Goal: Check status: Check status

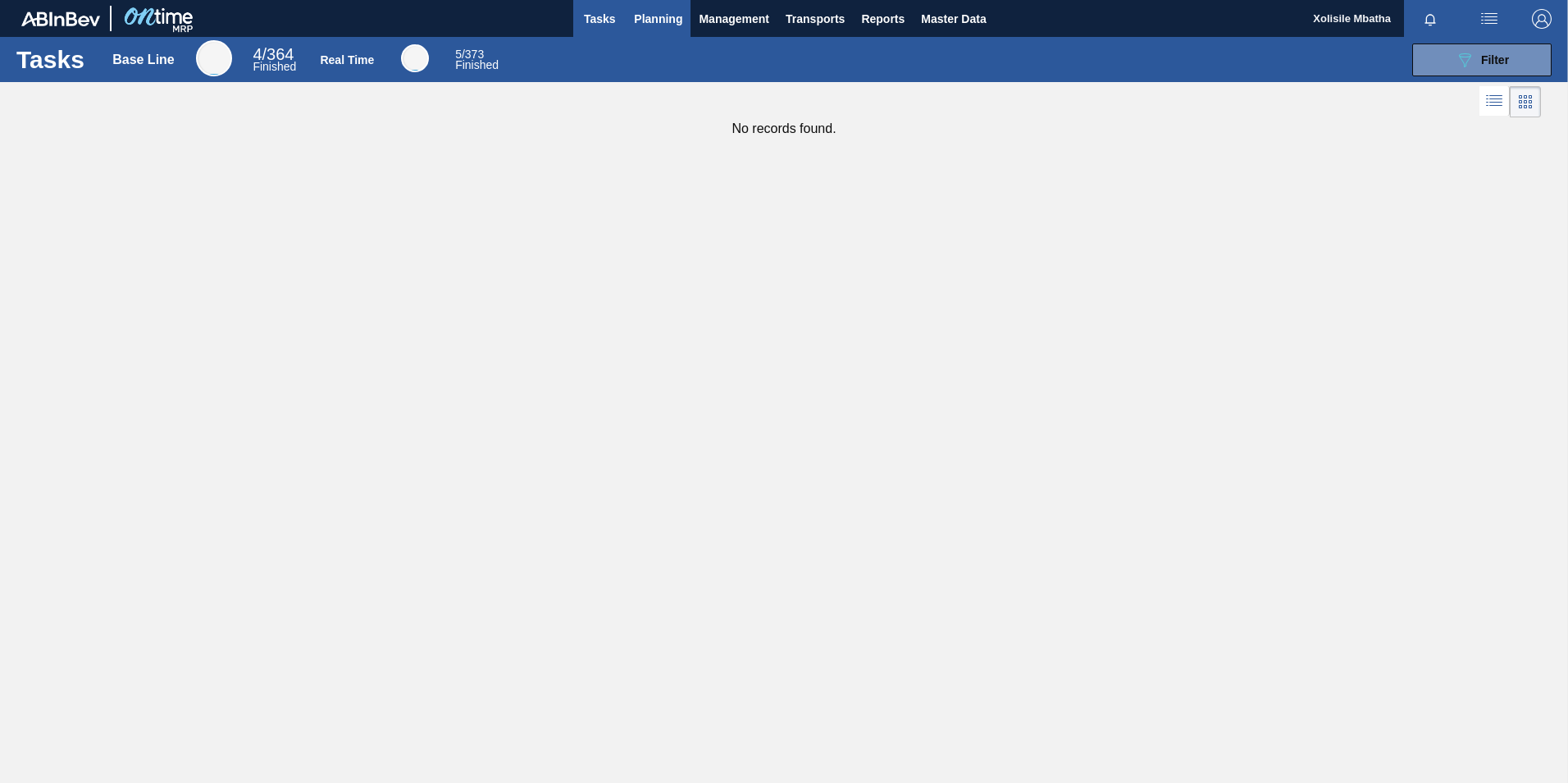
click at [673, 13] on span "Planning" at bounding box center [658, 19] width 49 height 19
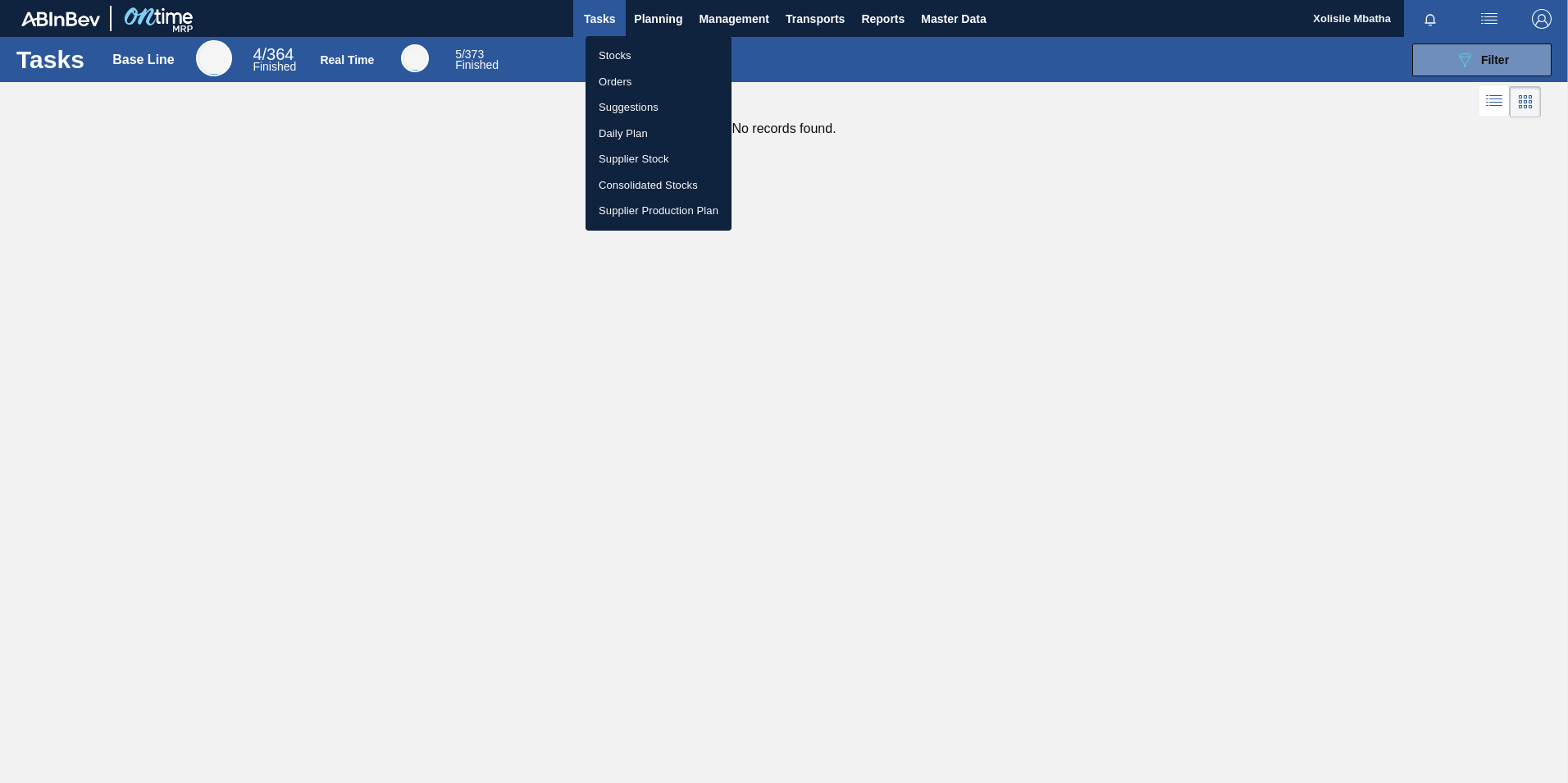
click at [628, 81] on li "Orders" at bounding box center [659, 82] width 146 height 26
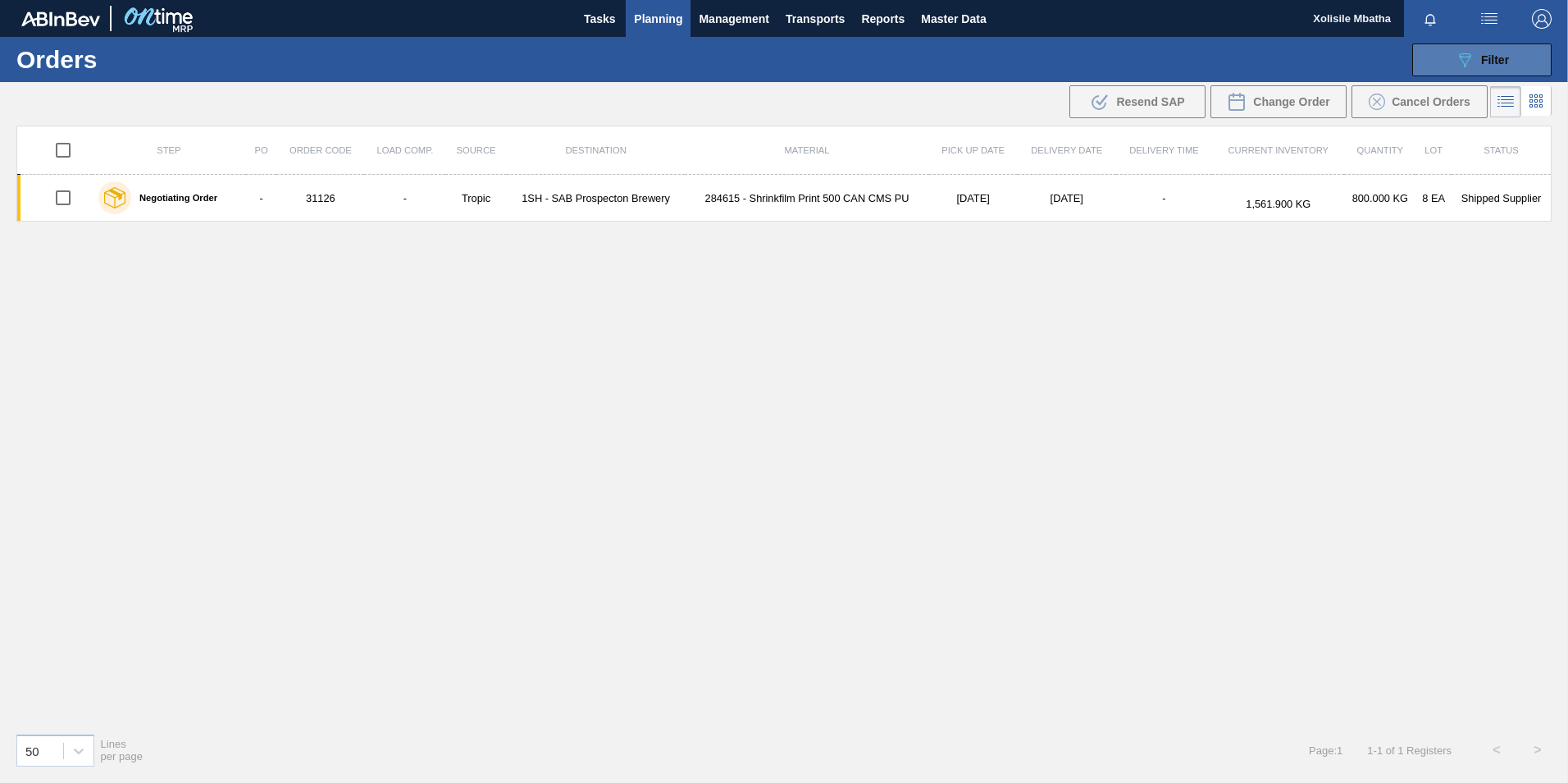
click at [1504, 66] on div "089F7B8B-B2A5-4AFE-B5C0-19BA573D28AC Filter" at bounding box center [1482, 60] width 54 height 19
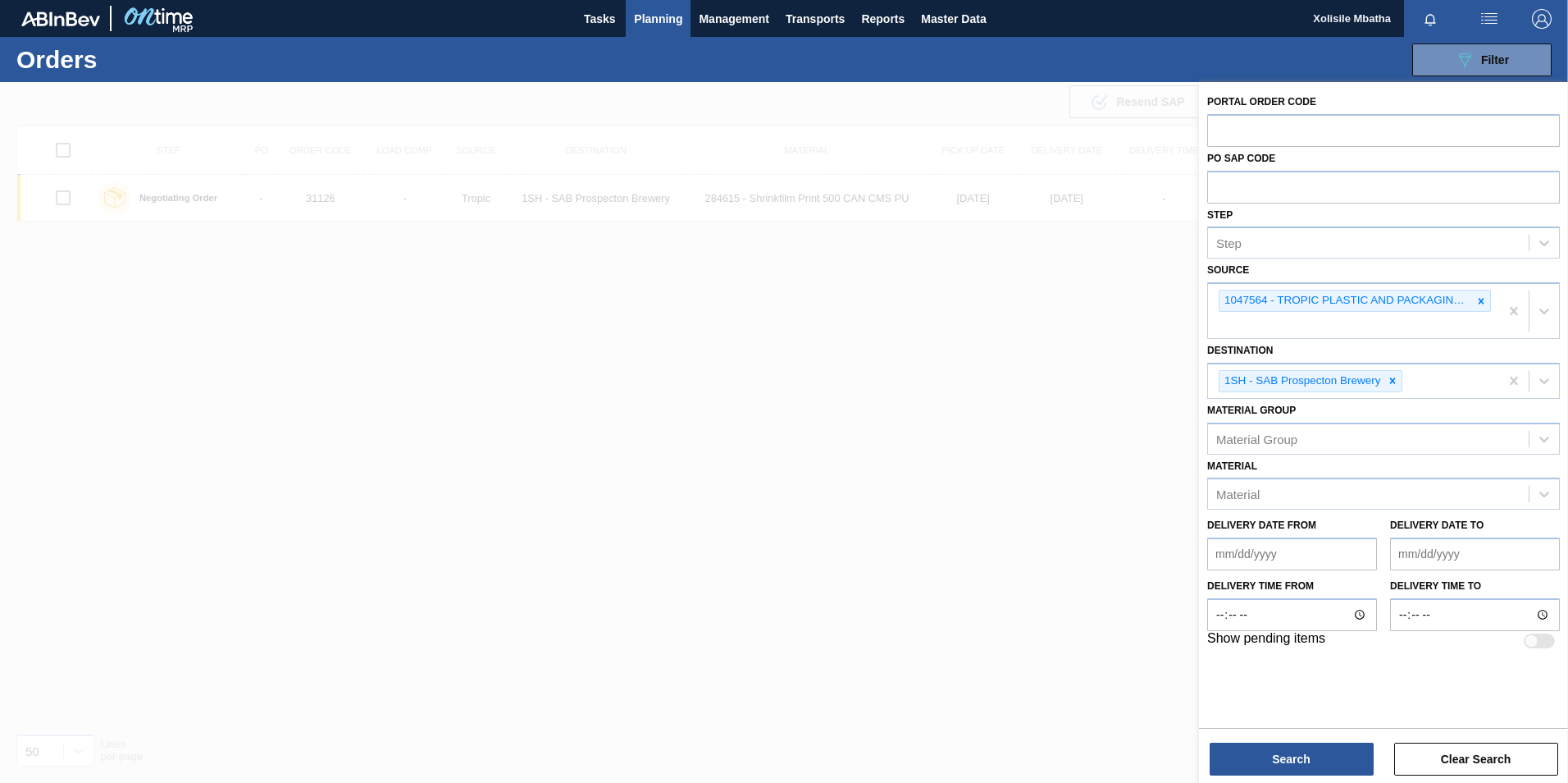
drag, startPoint x: 809, startPoint y: 372, endPoint x: 706, endPoint y: 234, distance: 172.2
click at [797, 345] on div at bounding box center [784, 474] width 1568 height 783
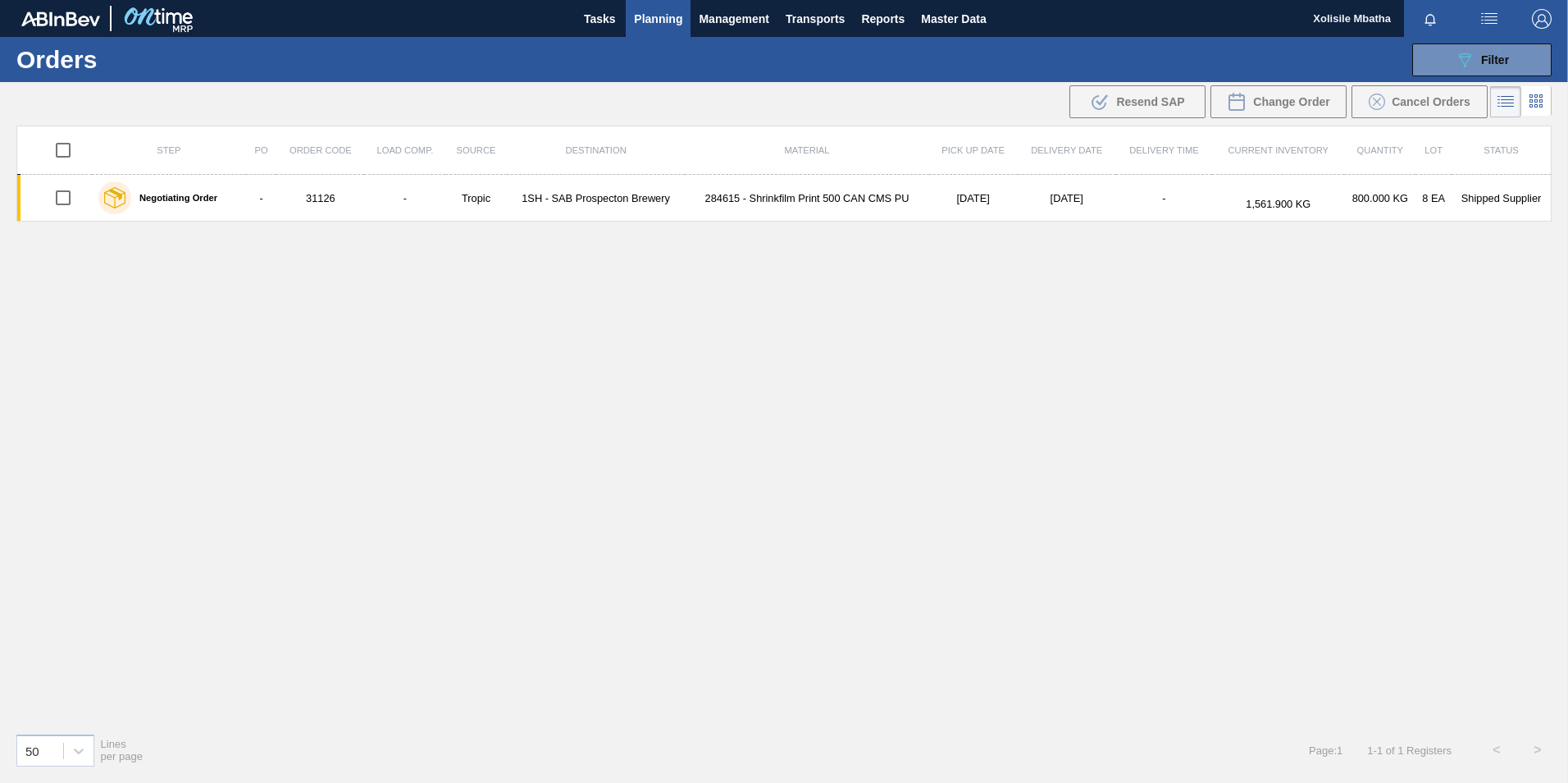
click at [648, 15] on span "Planning" at bounding box center [658, 19] width 49 height 19
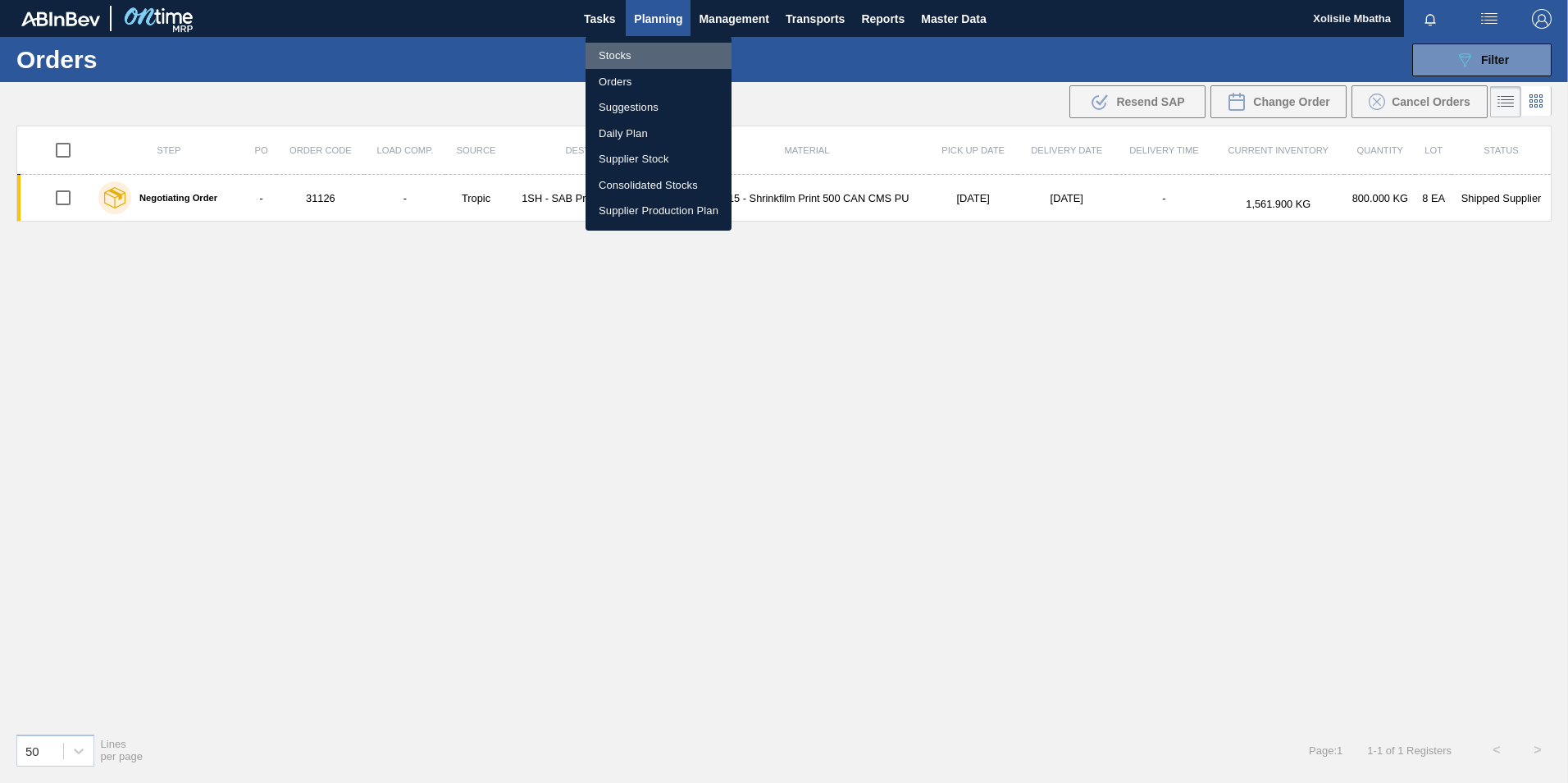
click at [614, 50] on li "Stocks" at bounding box center [659, 56] width 146 height 26
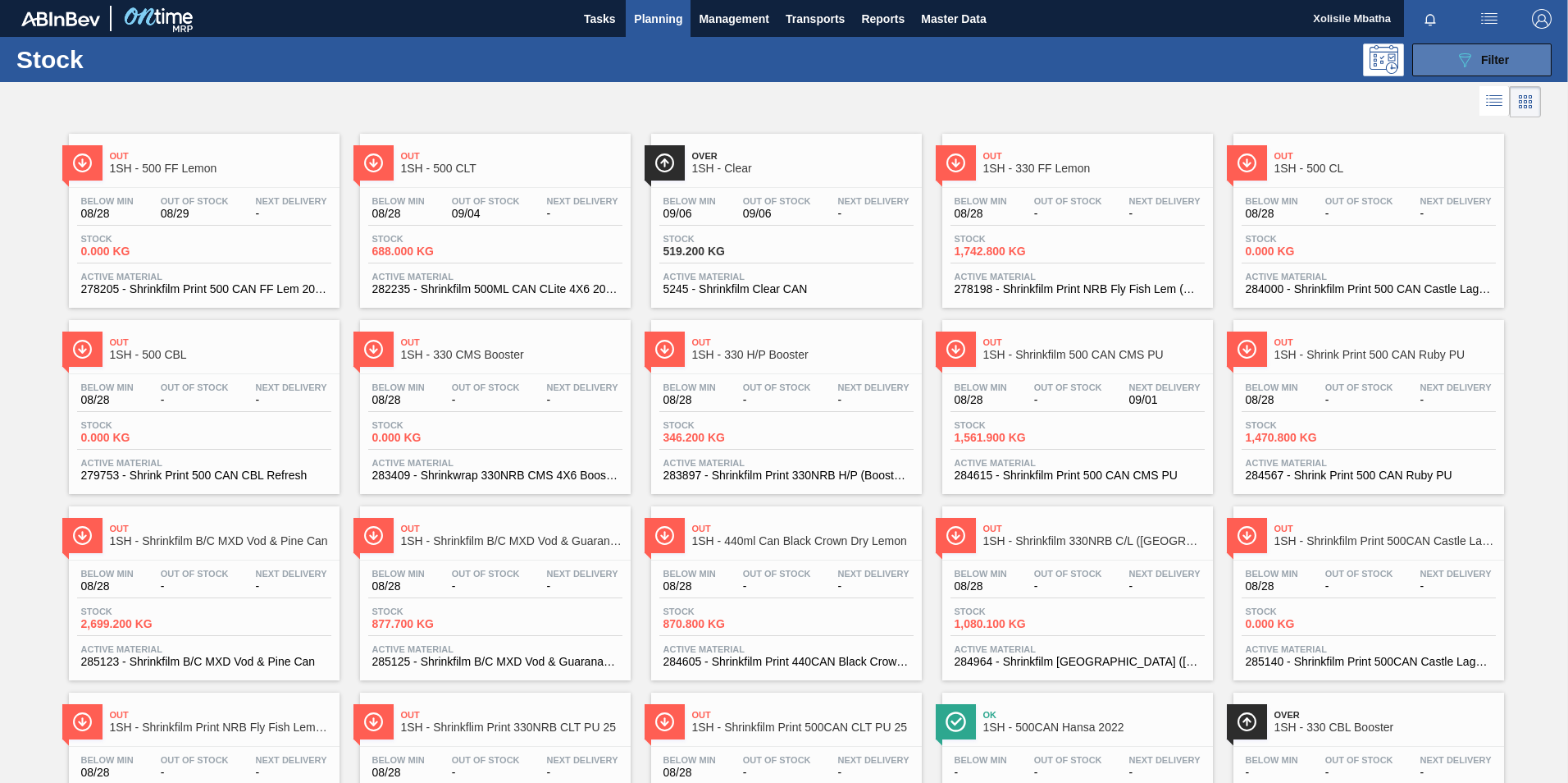
click at [1487, 64] on span "Filter" at bounding box center [1495, 60] width 28 height 13
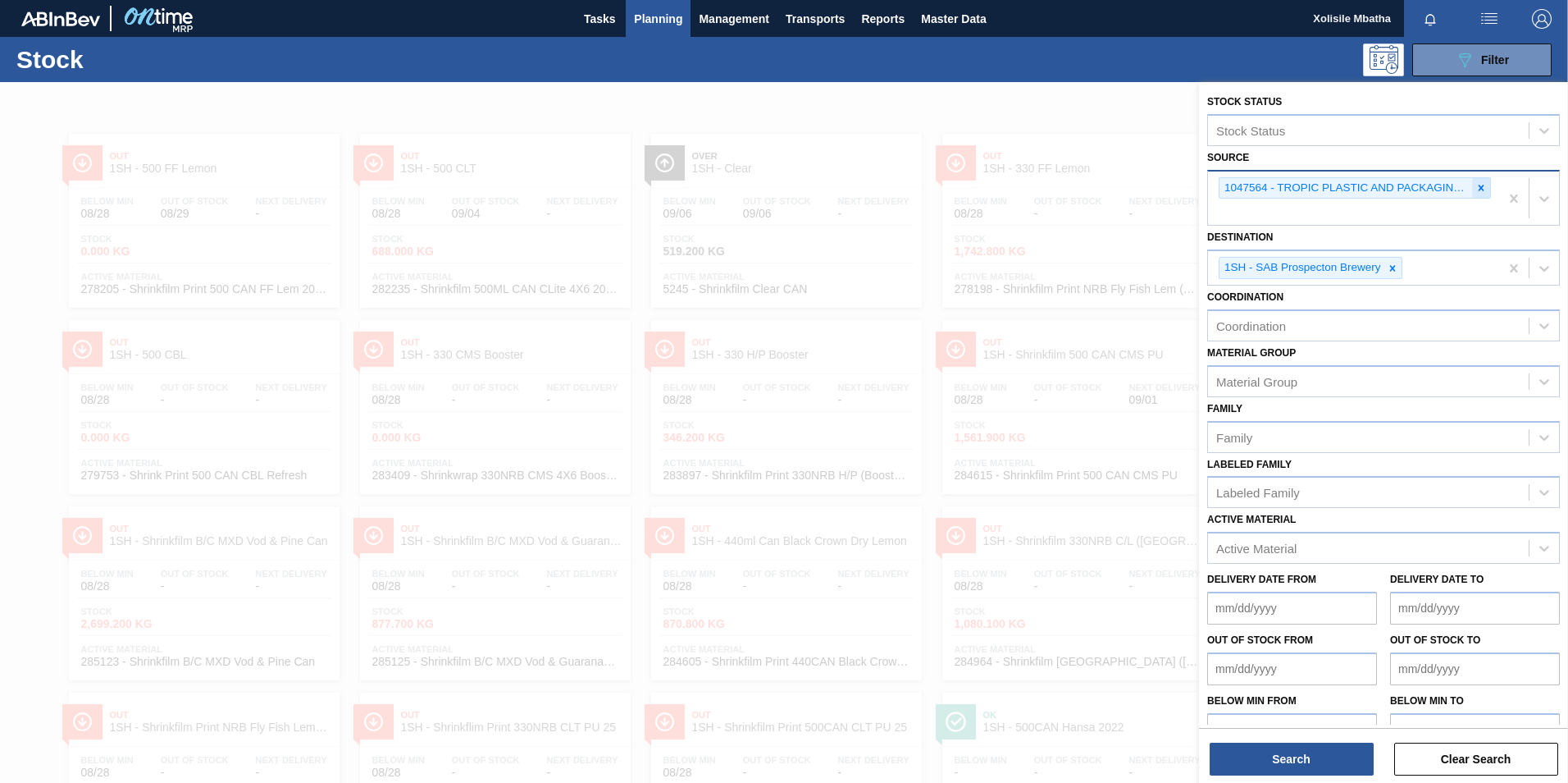
click at [1476, 188] on icon at bounding box center [1481, 188] width 12 height 12
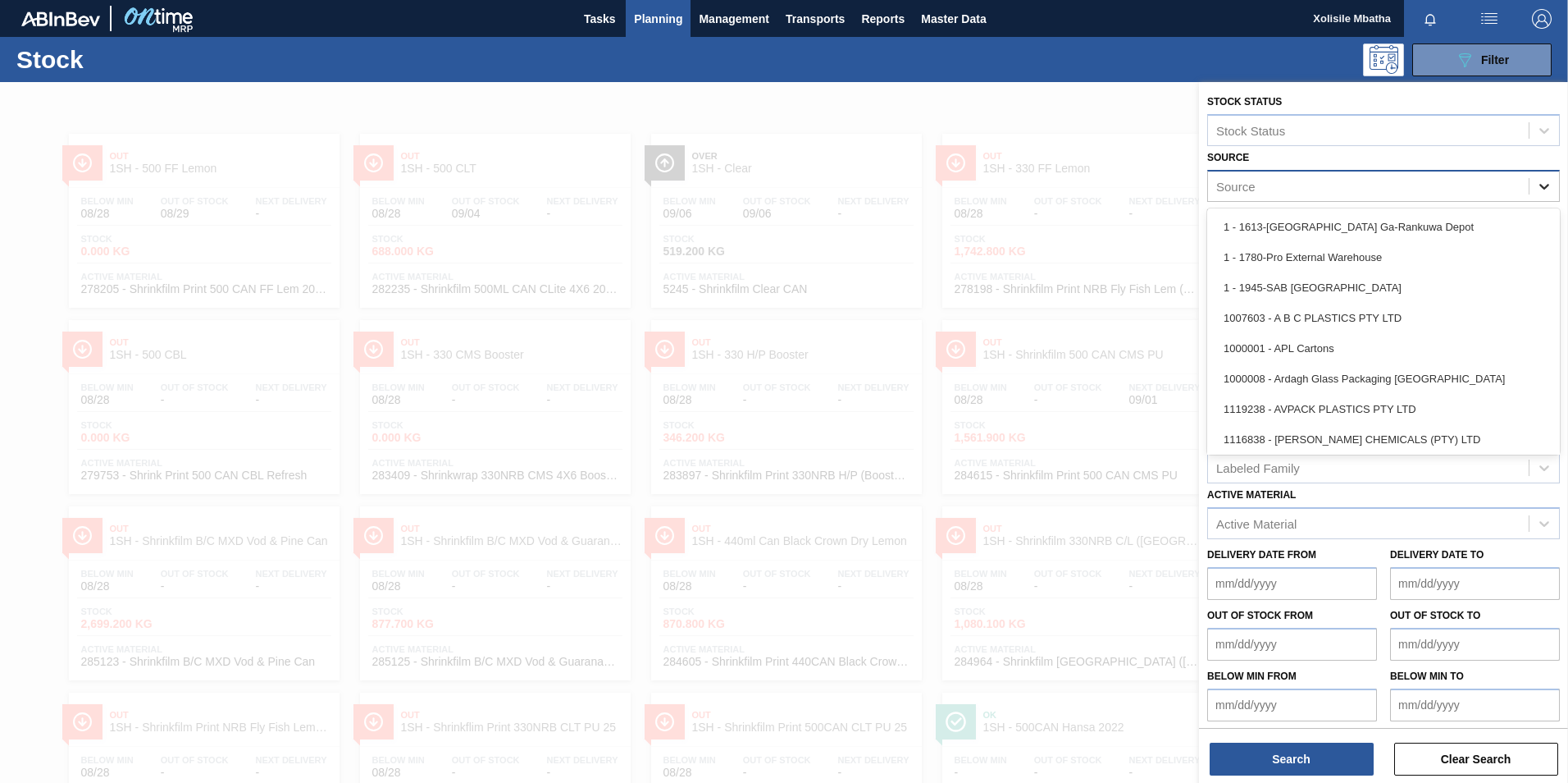
click at [1537, 188] on icon at bounding box center [1544, 187] width 17 height 17
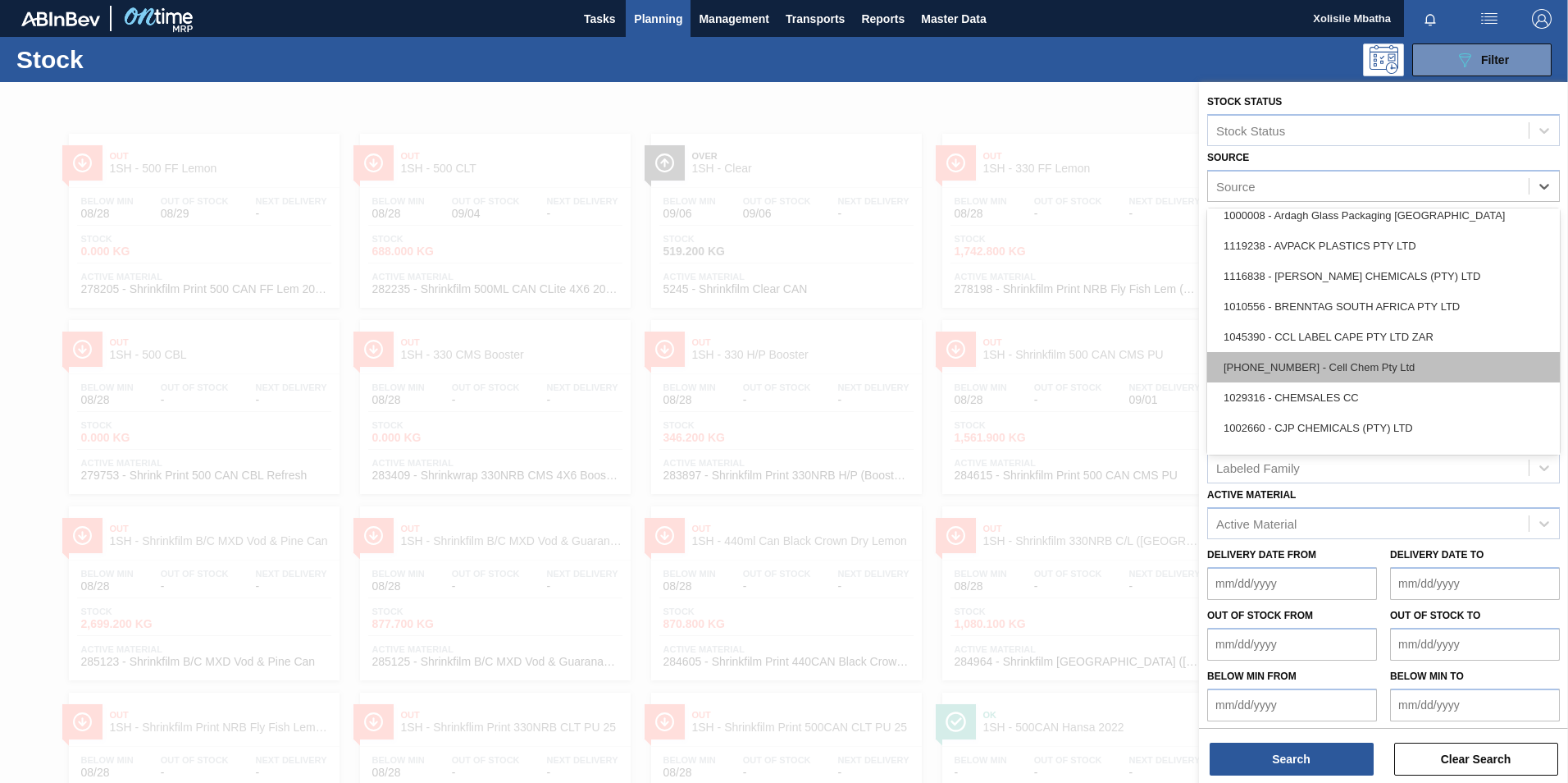
scroll to position [164, 0]
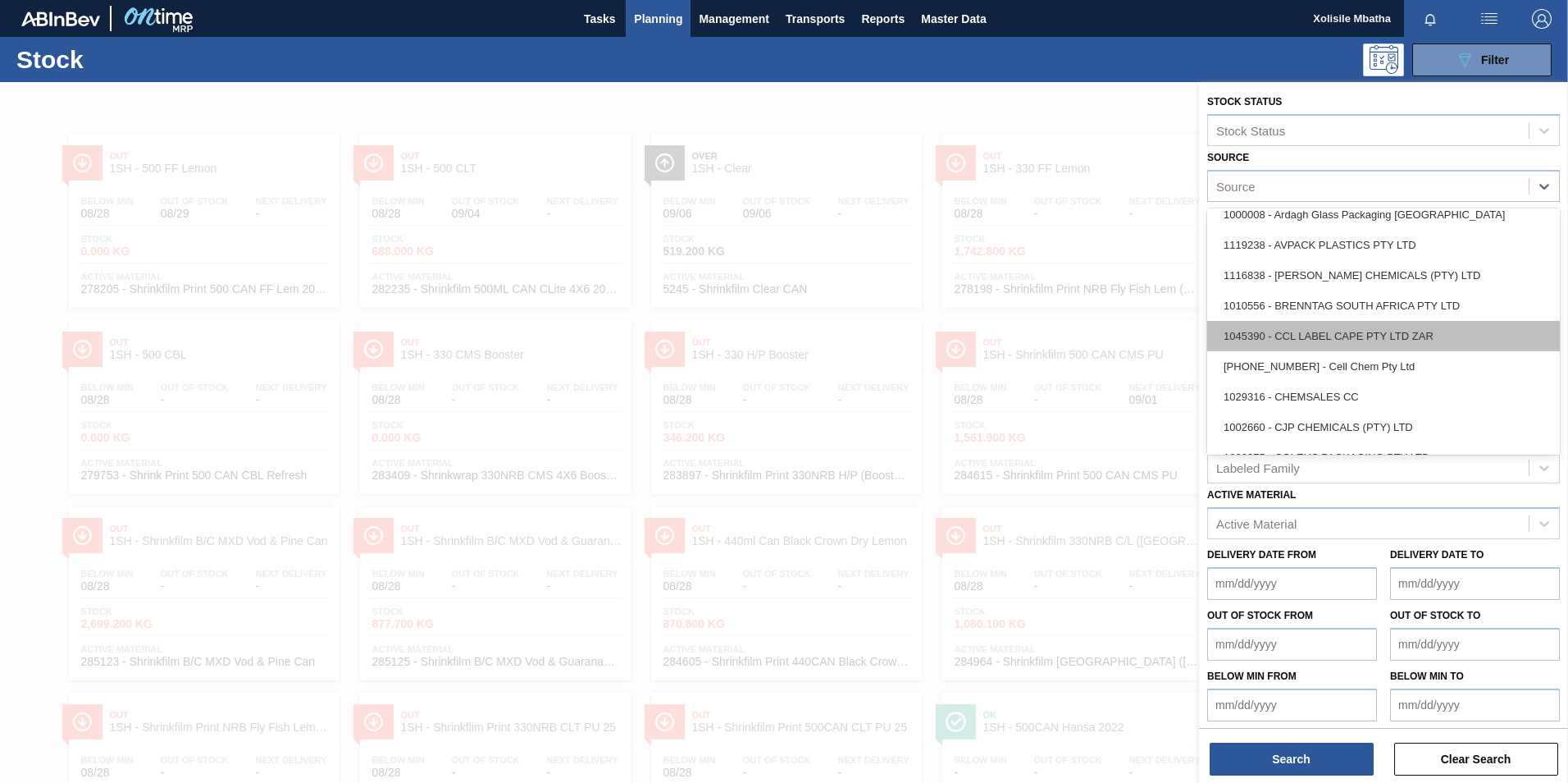
click at [1324, 336] on div "1045390 - CCL LABEL CAPE PTY LTD ZAR" at bounding box center [1383, 336] width 352 height 30
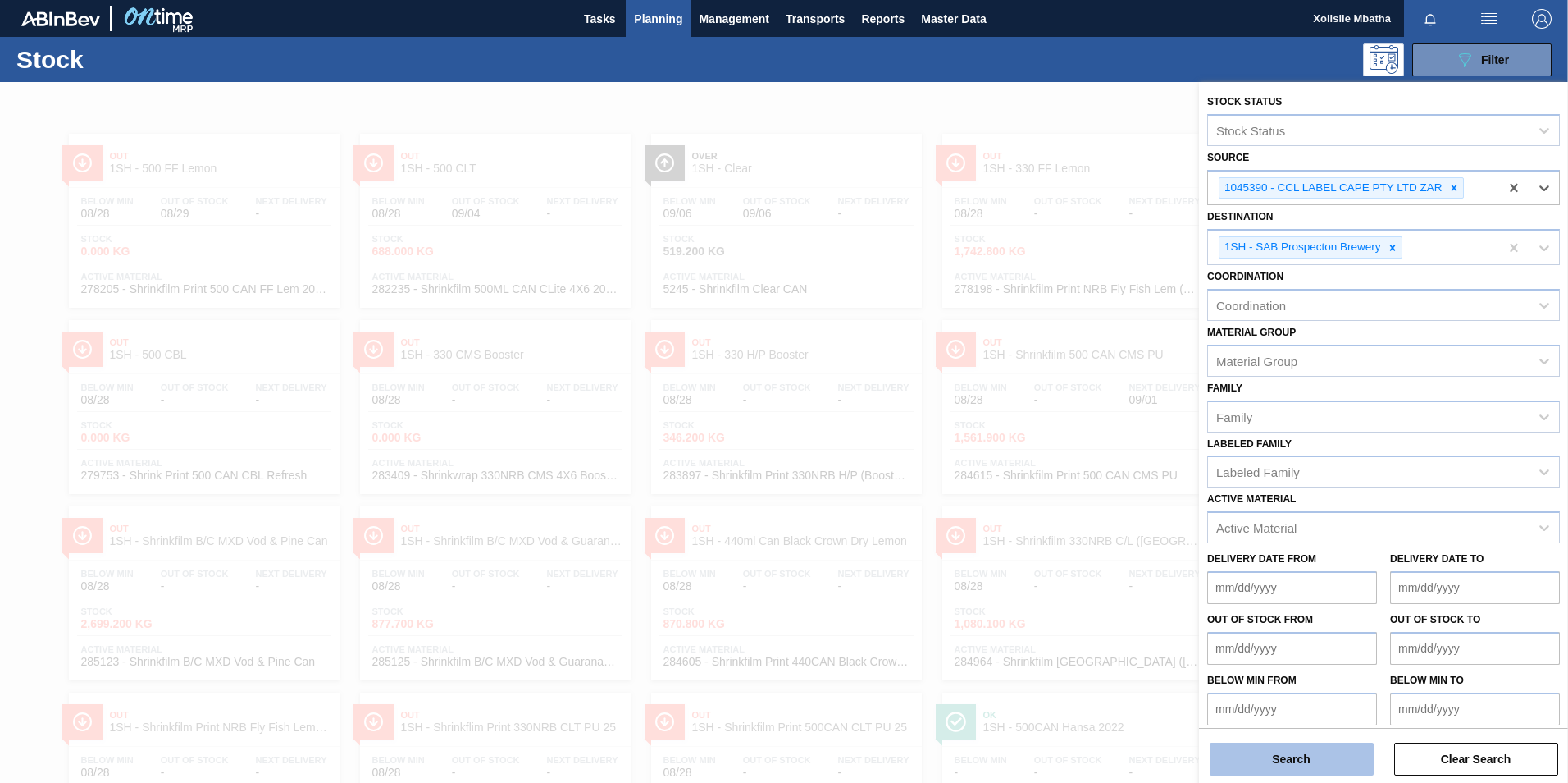
click at [1286, 756] on button "Search" at bounding box center [1291, 759] width 164 height 33
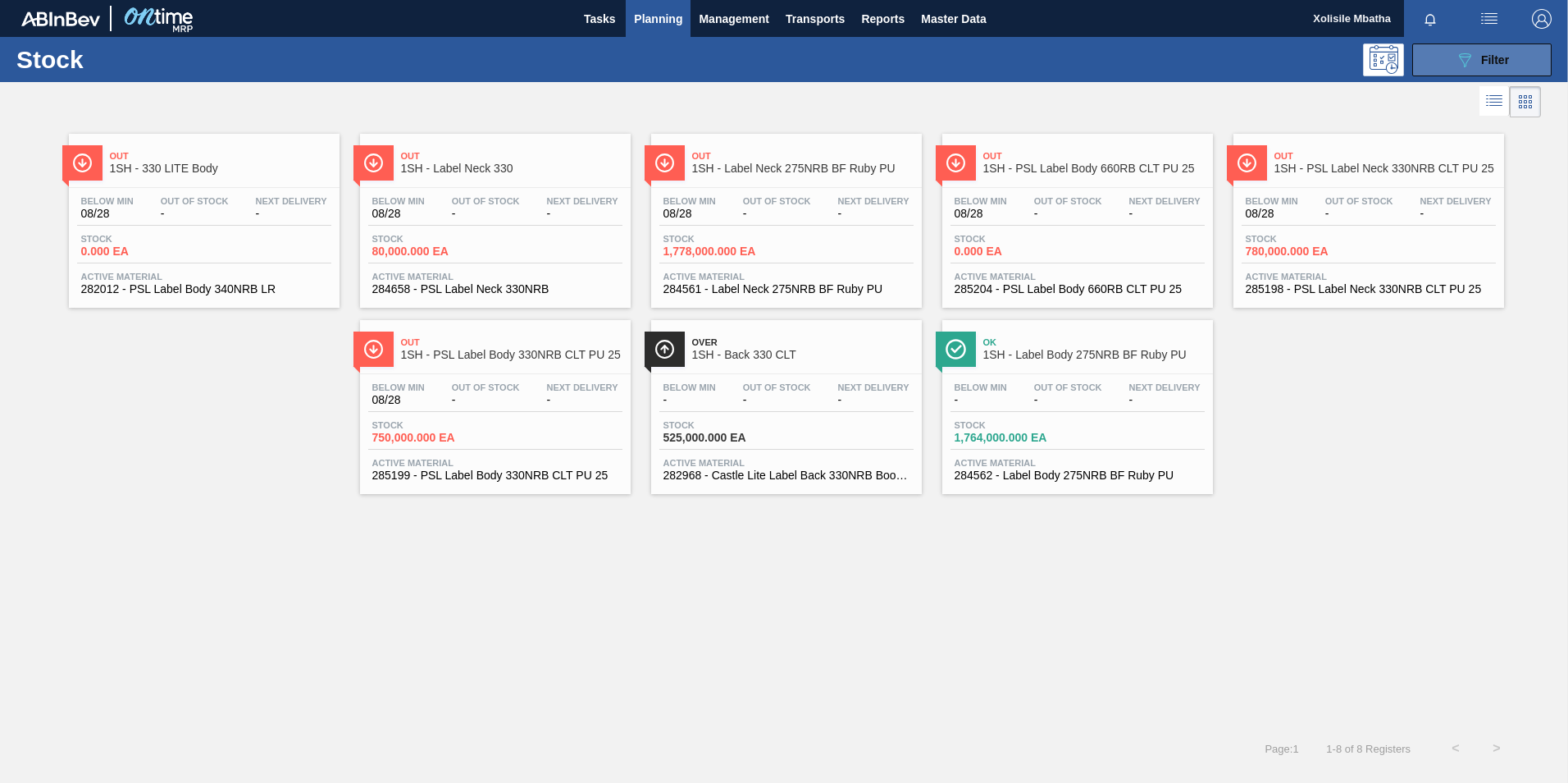
click at [1447, 54] on button "089F7B8B-B2A5-4AFE-B5C0-19BA573D28AC Filter" at bounding box center [1482, 60] width 140 height 33
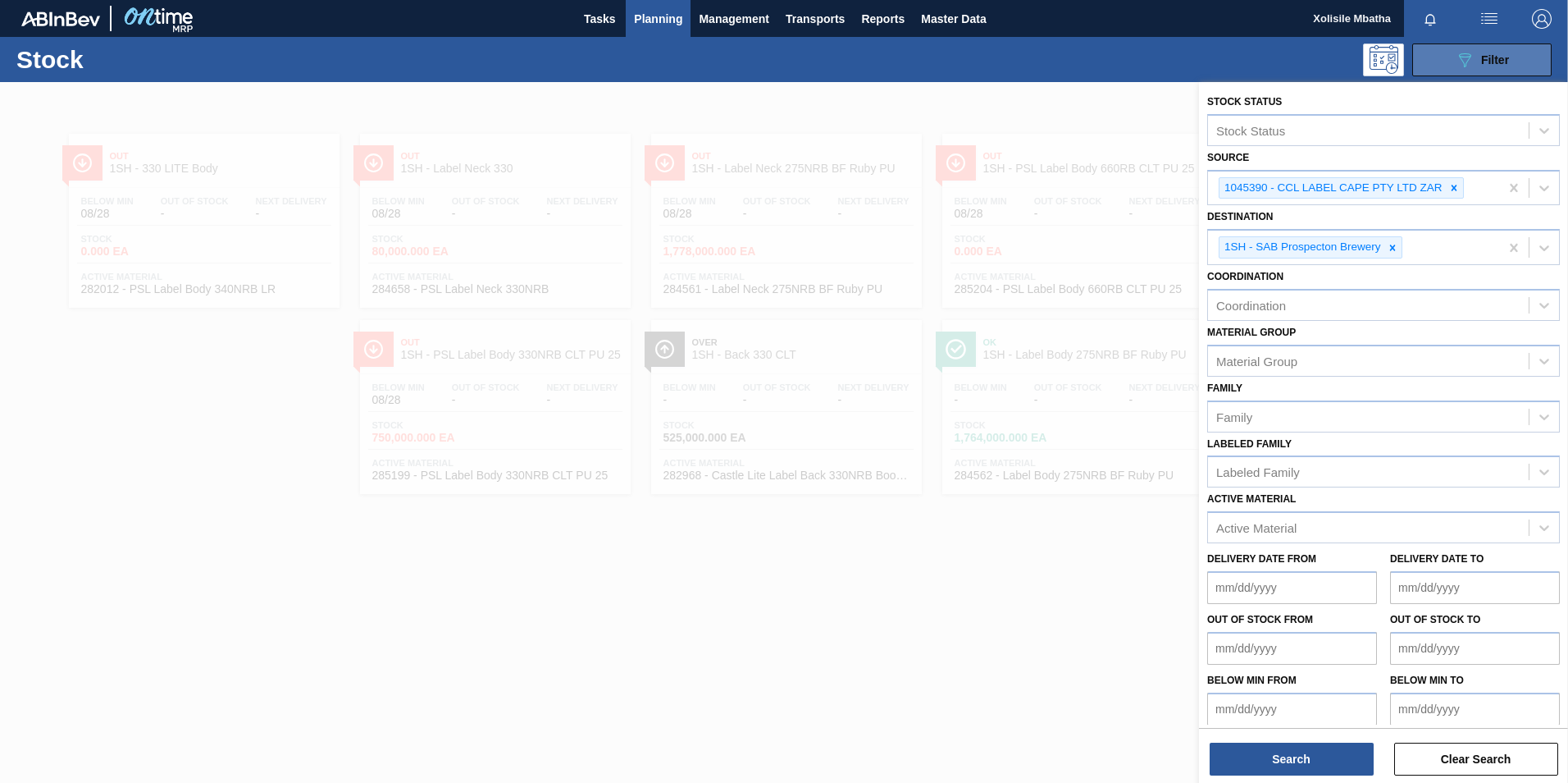
click at [1447, 54] on button "089F7B8B-B2A5-4AFE-B5C0-19BA573D28AC Filter" at bounding box center [1482, 60] width 140 height 33
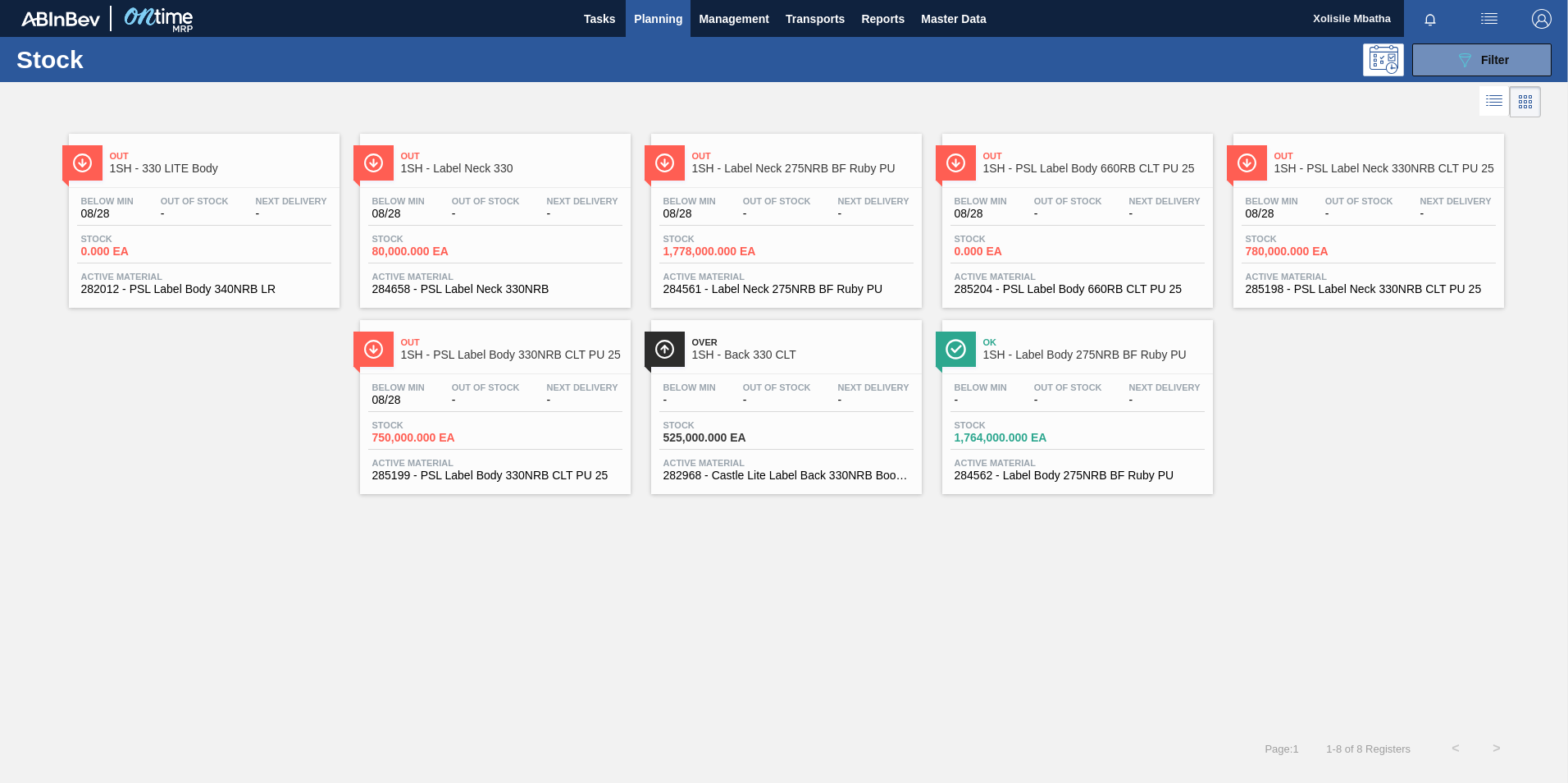
click at [766, 160] on span "Out" at bounding box center [802, 156] width 221 height 10
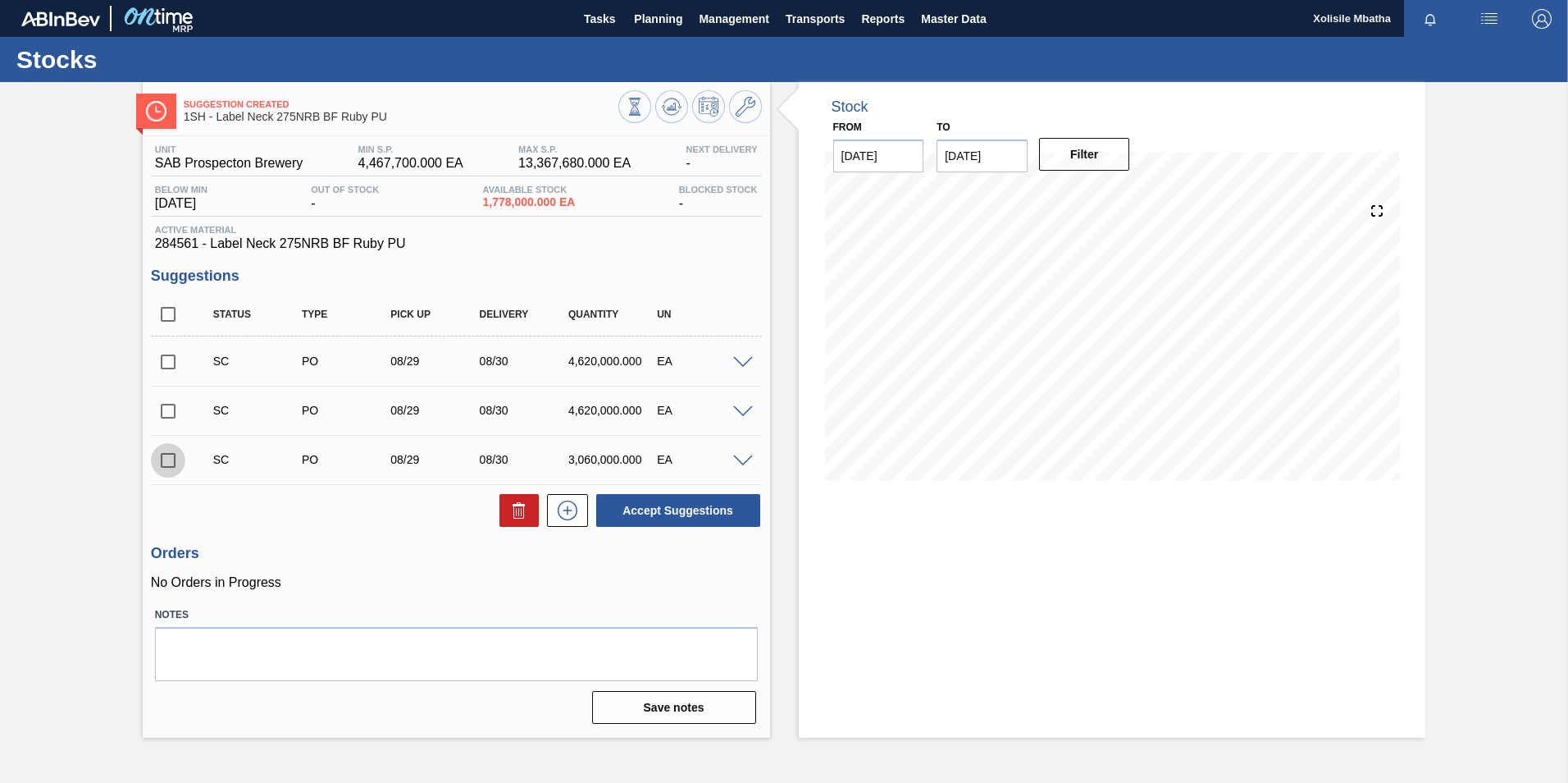
click at [175, 465] on input "checkbox" at bounding box center [168, 460] width 34 height 34
click at [702, 514] on button "Accept Suggestions" at bounding box center [678, 510] width 164 height 33
checkbox input "false"
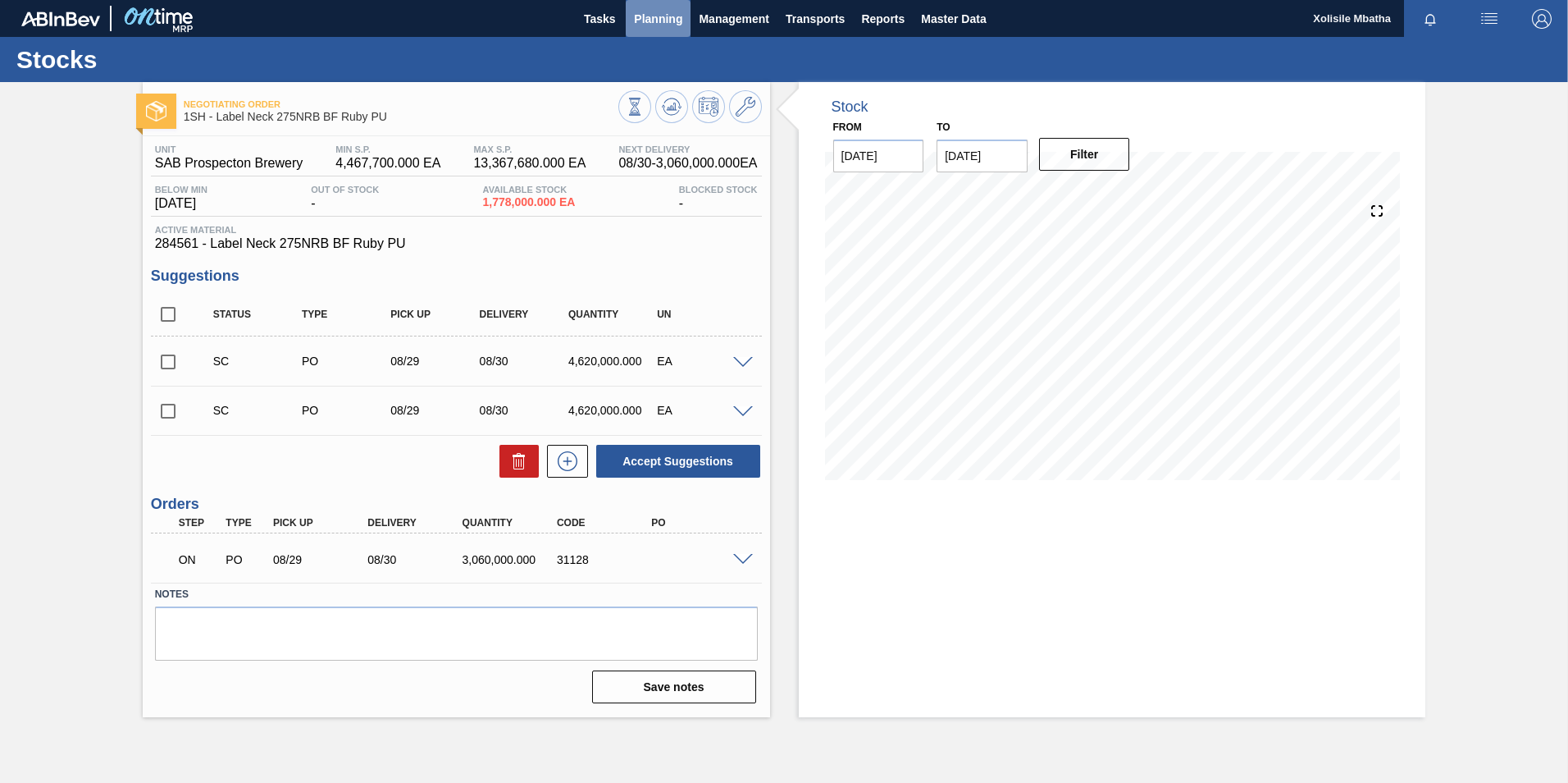
click at [664, 19] on span "Planning" at bounding box center [658, 19] width 49 height 19
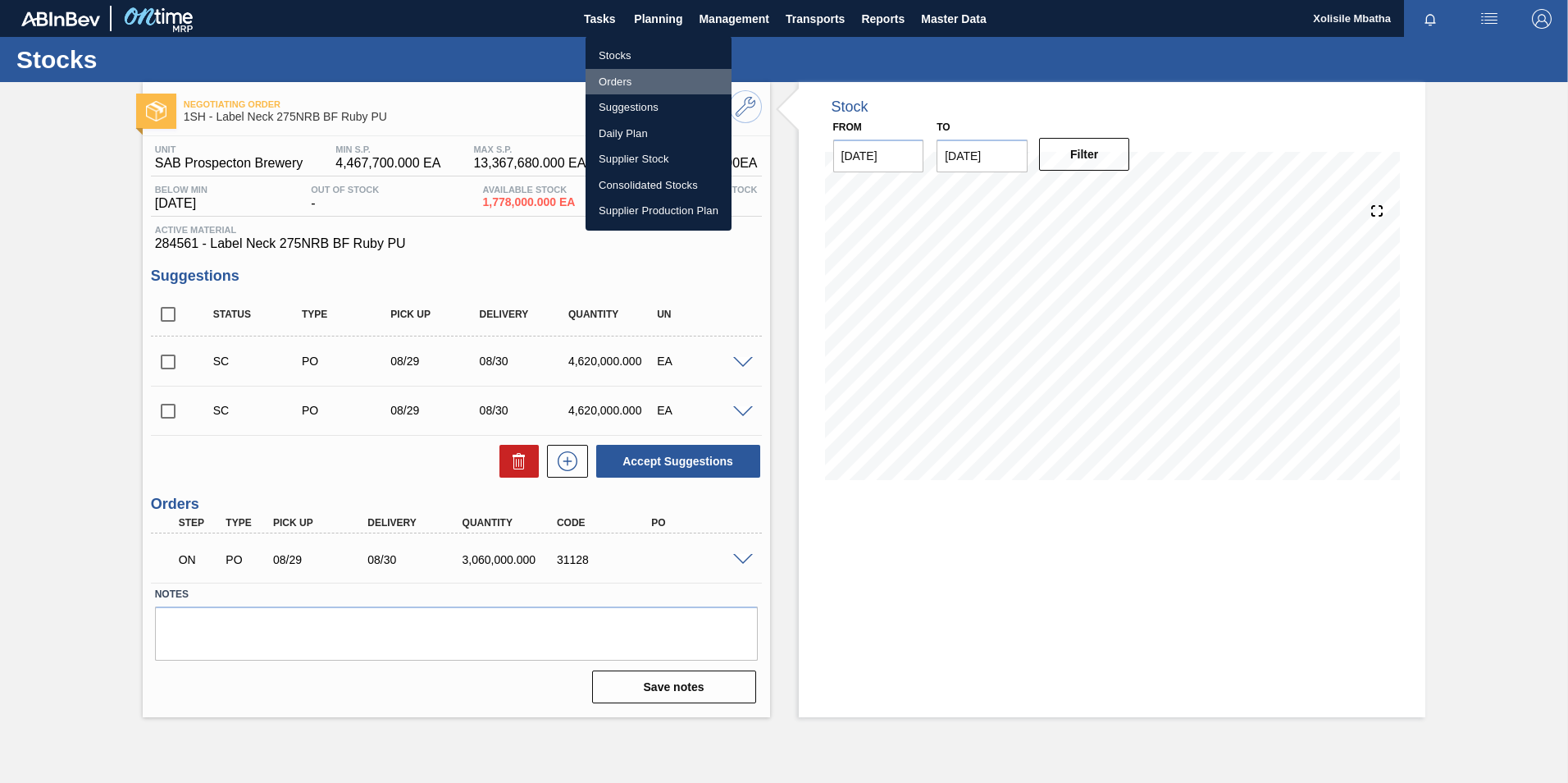
click at [616, 84] on li "Orders" at bounding box center [659, 82] width 146 height 26
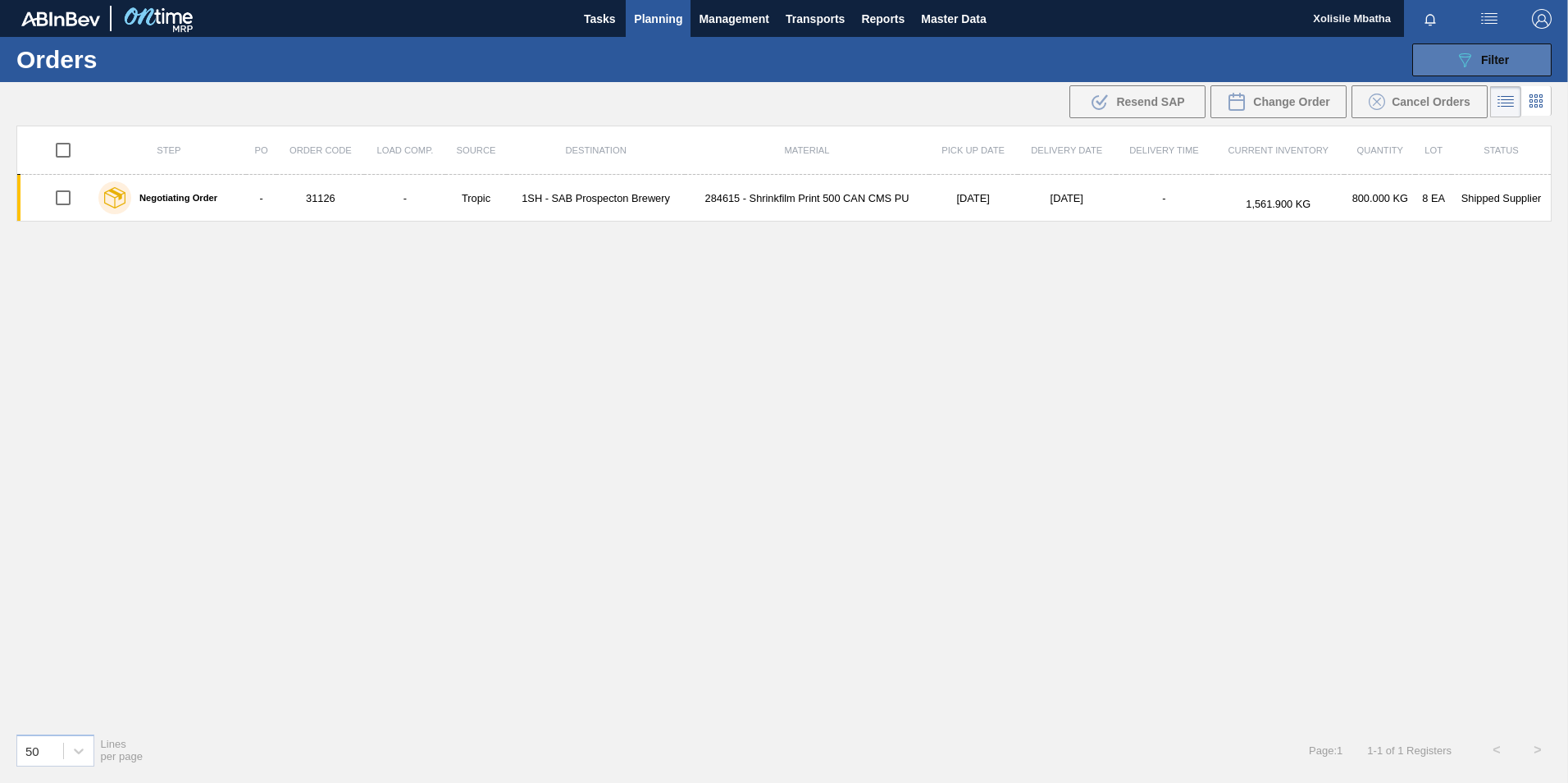
click at [1511, 69] on button "089F7B8B-B2A5-4AFE-B5C0-19BA573D28AC Filter" at bounding box center [1482, 60] width 140 height 33
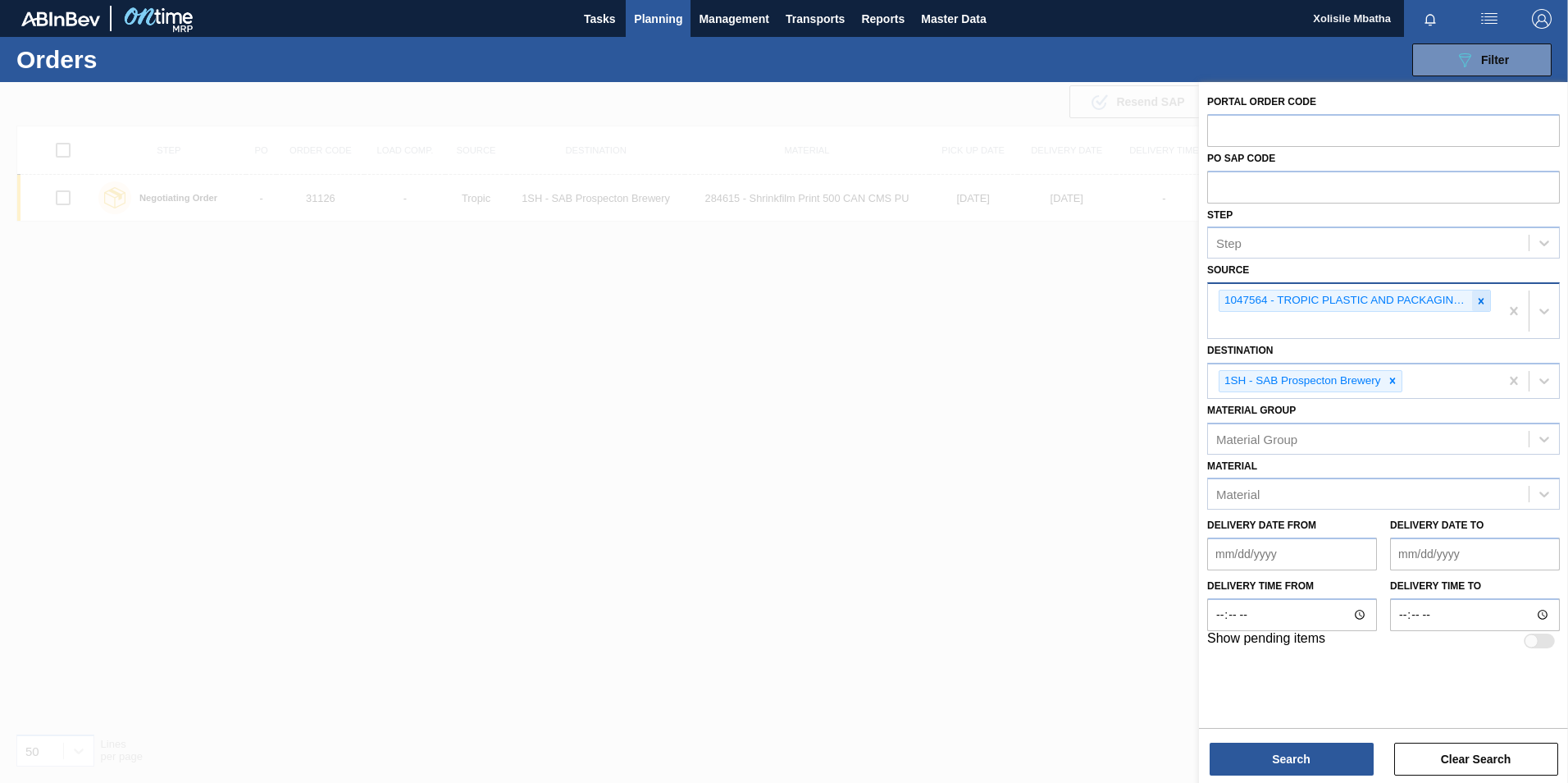
click at [1485, 301] on icon at bounding box center [1481, 301] width 12 height 12
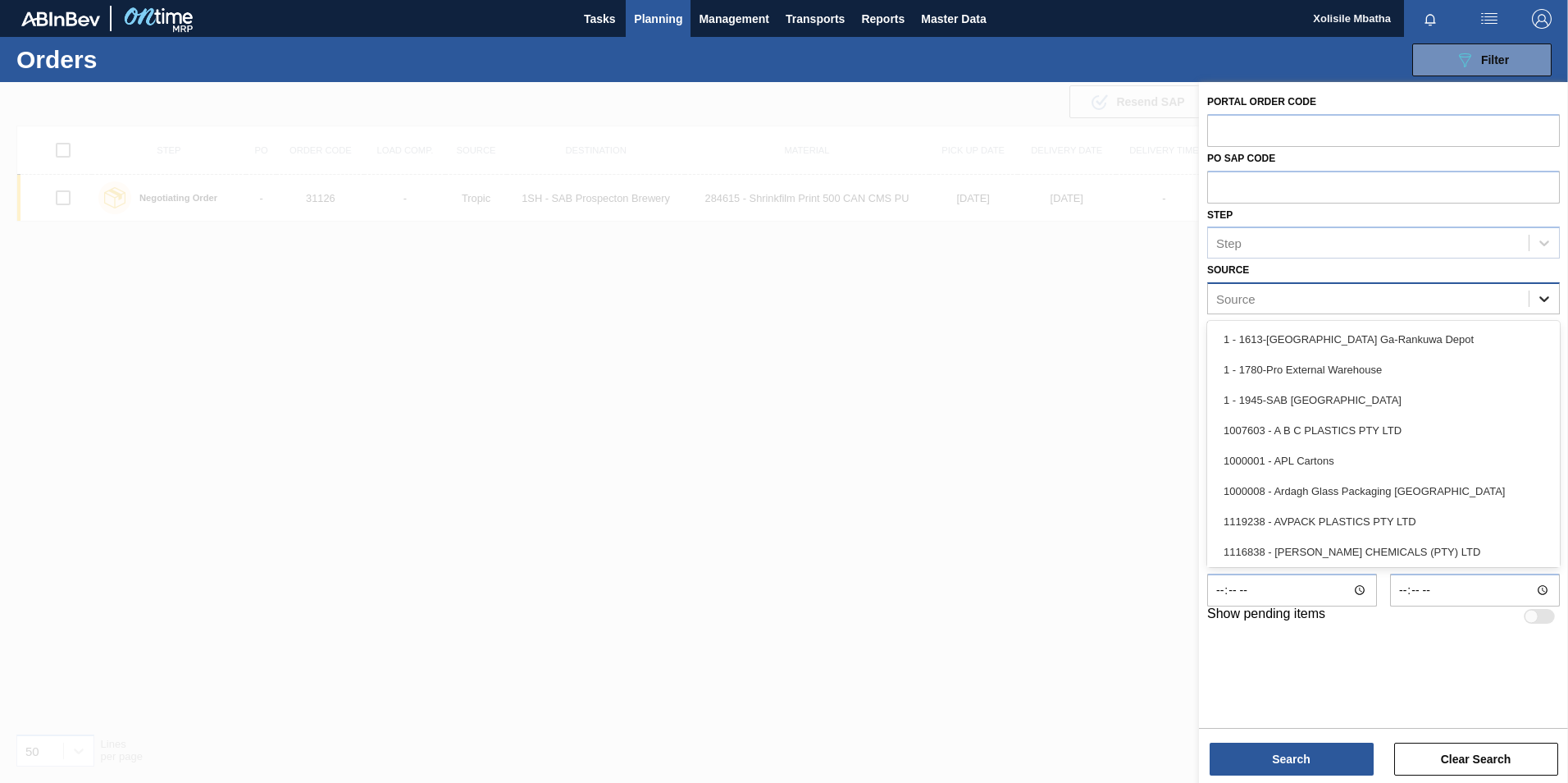
click at [1542, 294] on icon at bounding box center [1544, 299] width 17 height 17
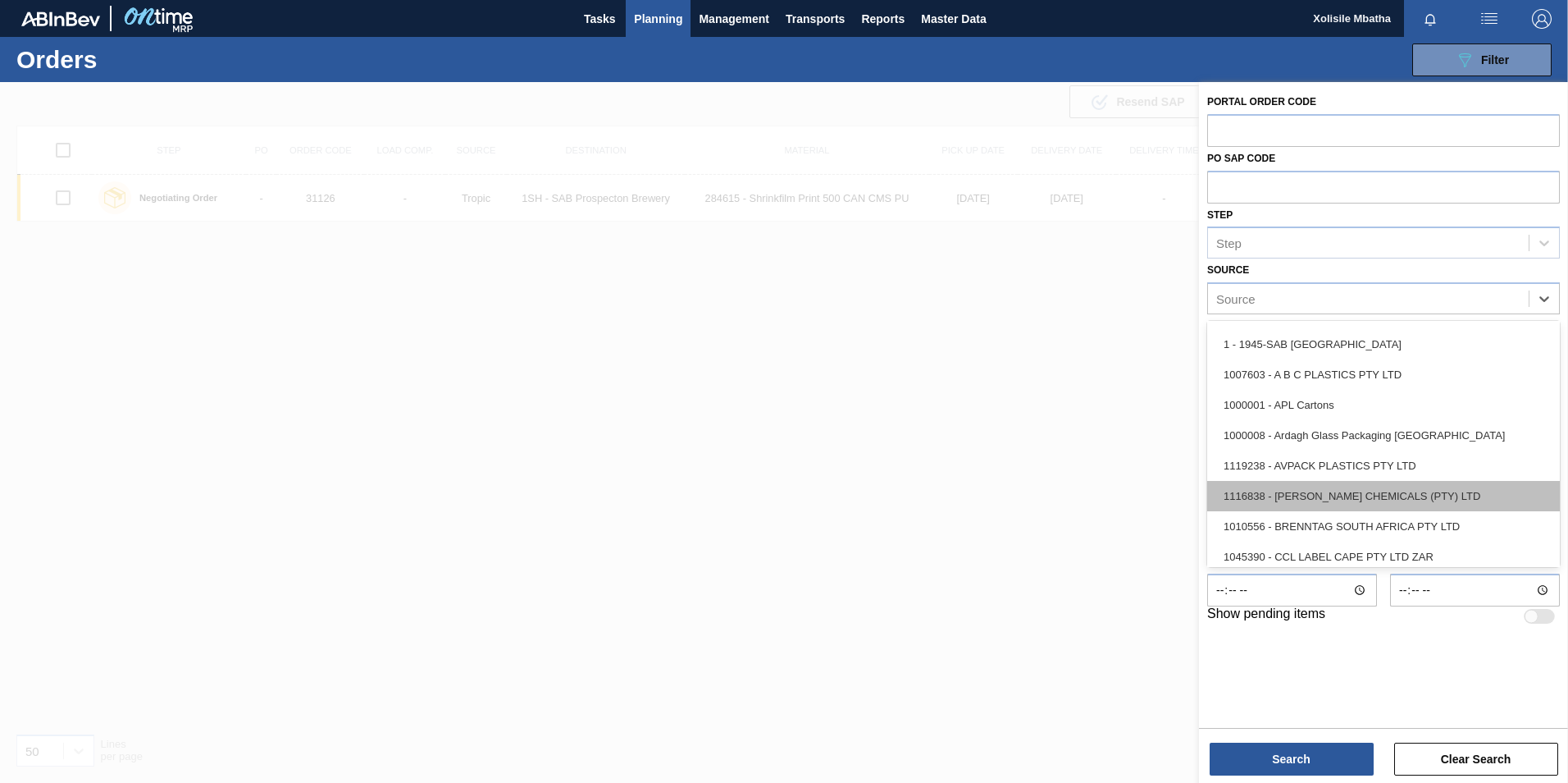
scroll to position [82, 0]
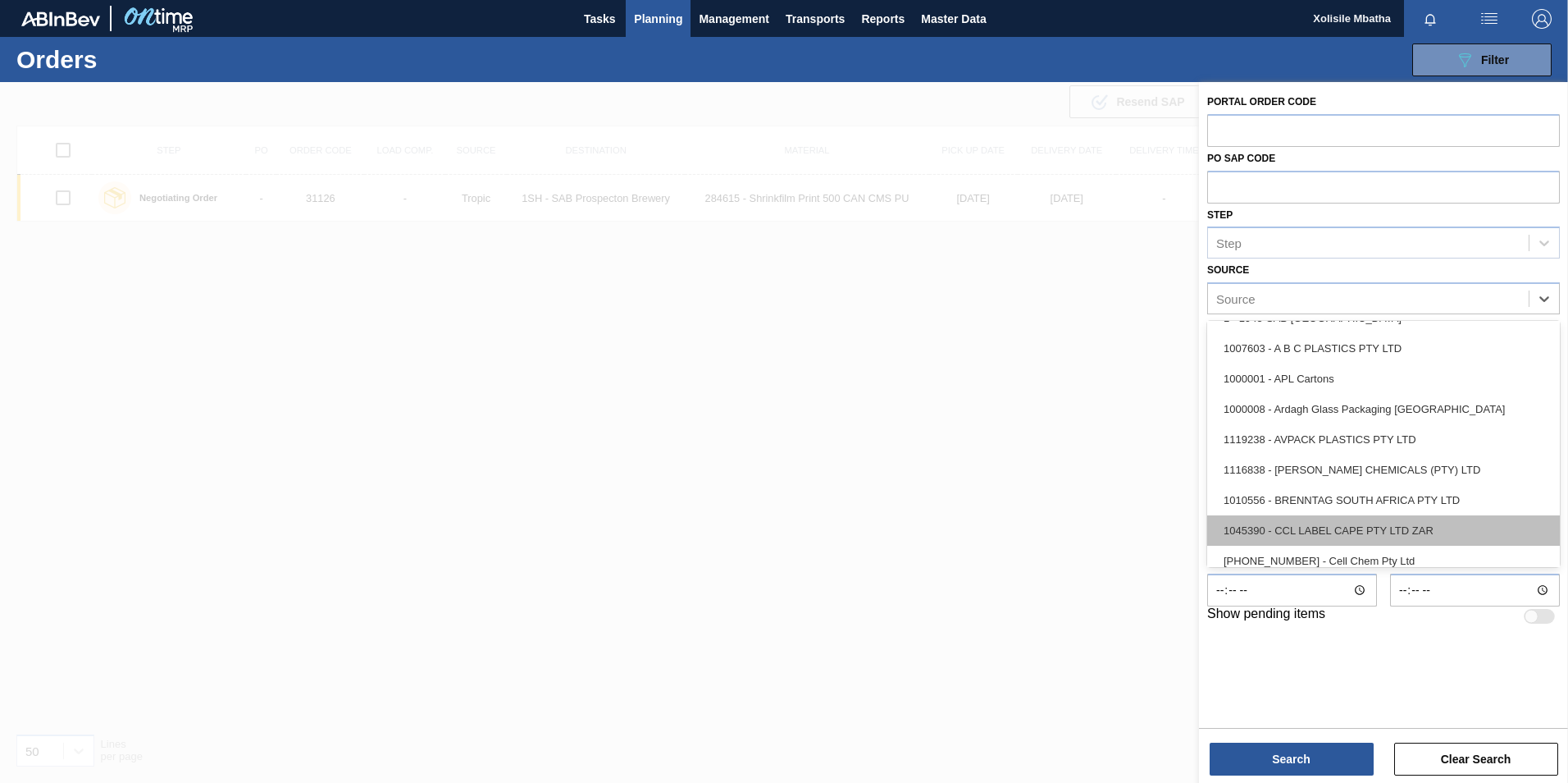
click at [1355, 520] on div "1045390 - CCL LABEL CAPE PTY LTD ZAR" at bounding box center [1383, 531] width 352 height 30
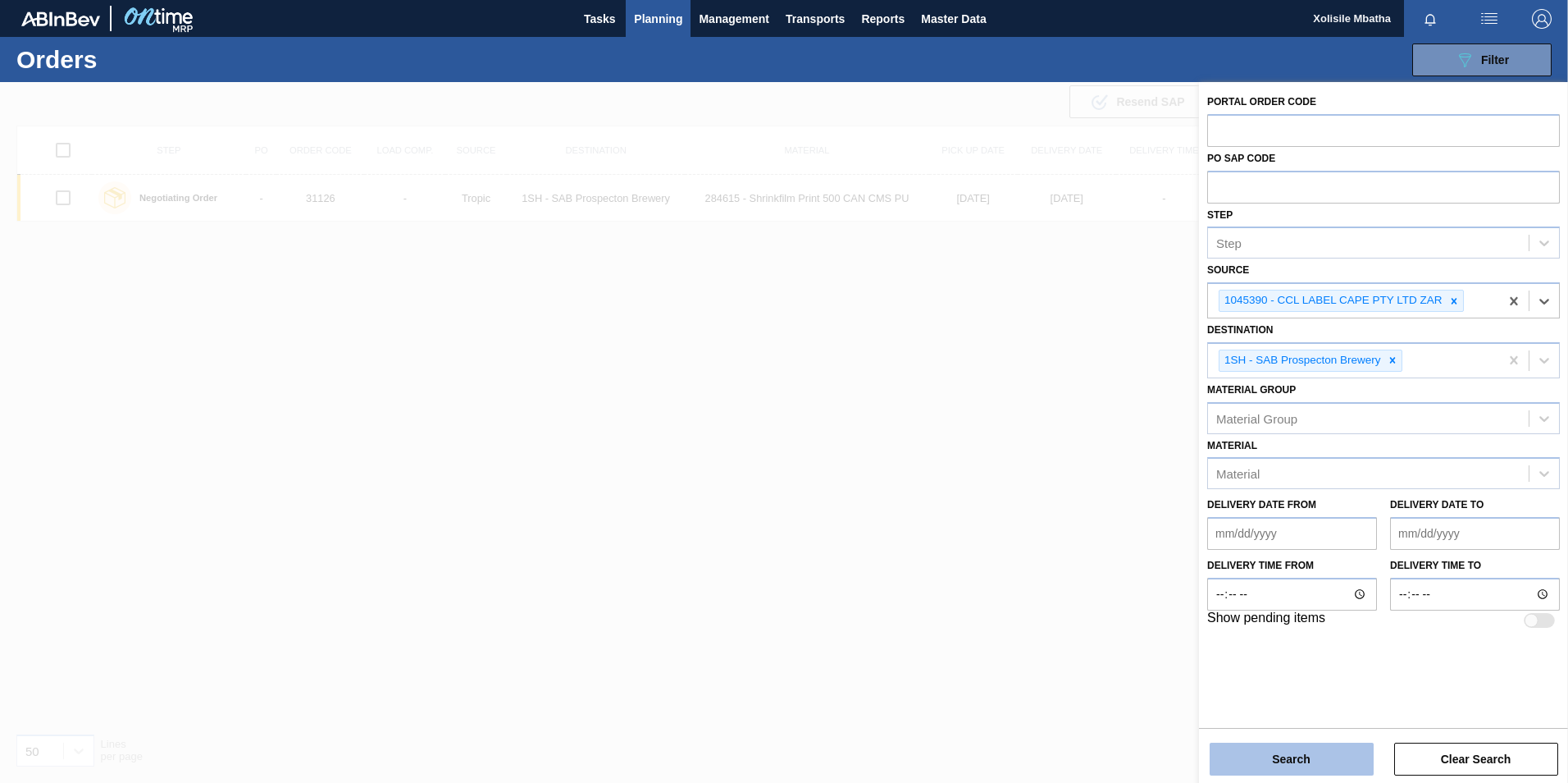
click at [1279, 756] on button "Search" at bounding box center [1291, 759] width 164 height 33
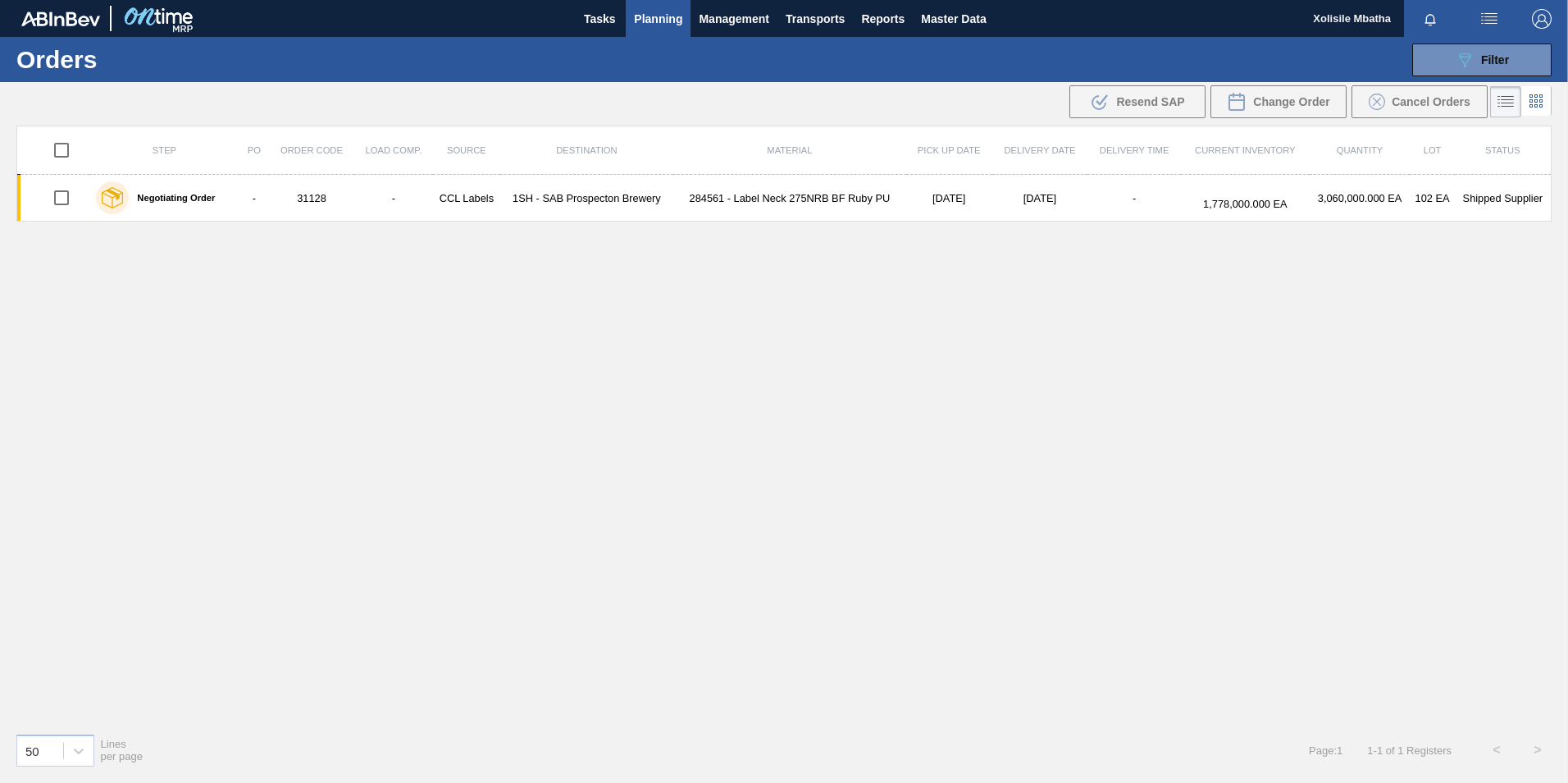
click at [949, 548] on div "Step PO Order Code Load Comp. Source Destination Material Pick up Date Delivery…" at bounding box center [784, 422] width 1535 height 594
click at [1498, 73] on button "089F7B8B-B2A5-4AFE-B5C0-19BA573D28AC Filter" at bounding box center [1482, 60] width 140 height 33
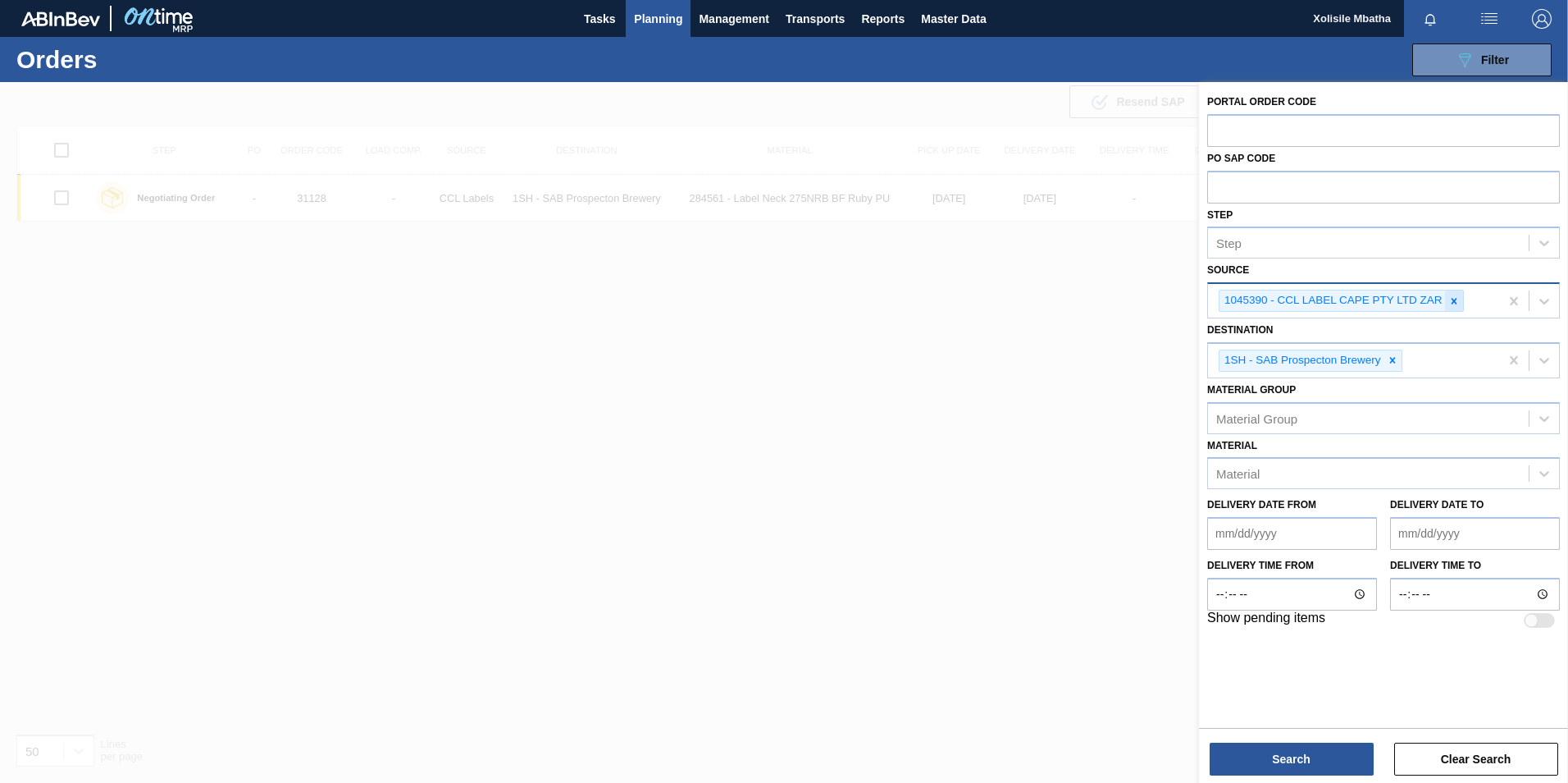
click at [1449, 301] on icon at bounding box center [1454, 301] width 12 height 12
click at [1553, 298] on div at bounding box center [1544, 299] width 29 height 29
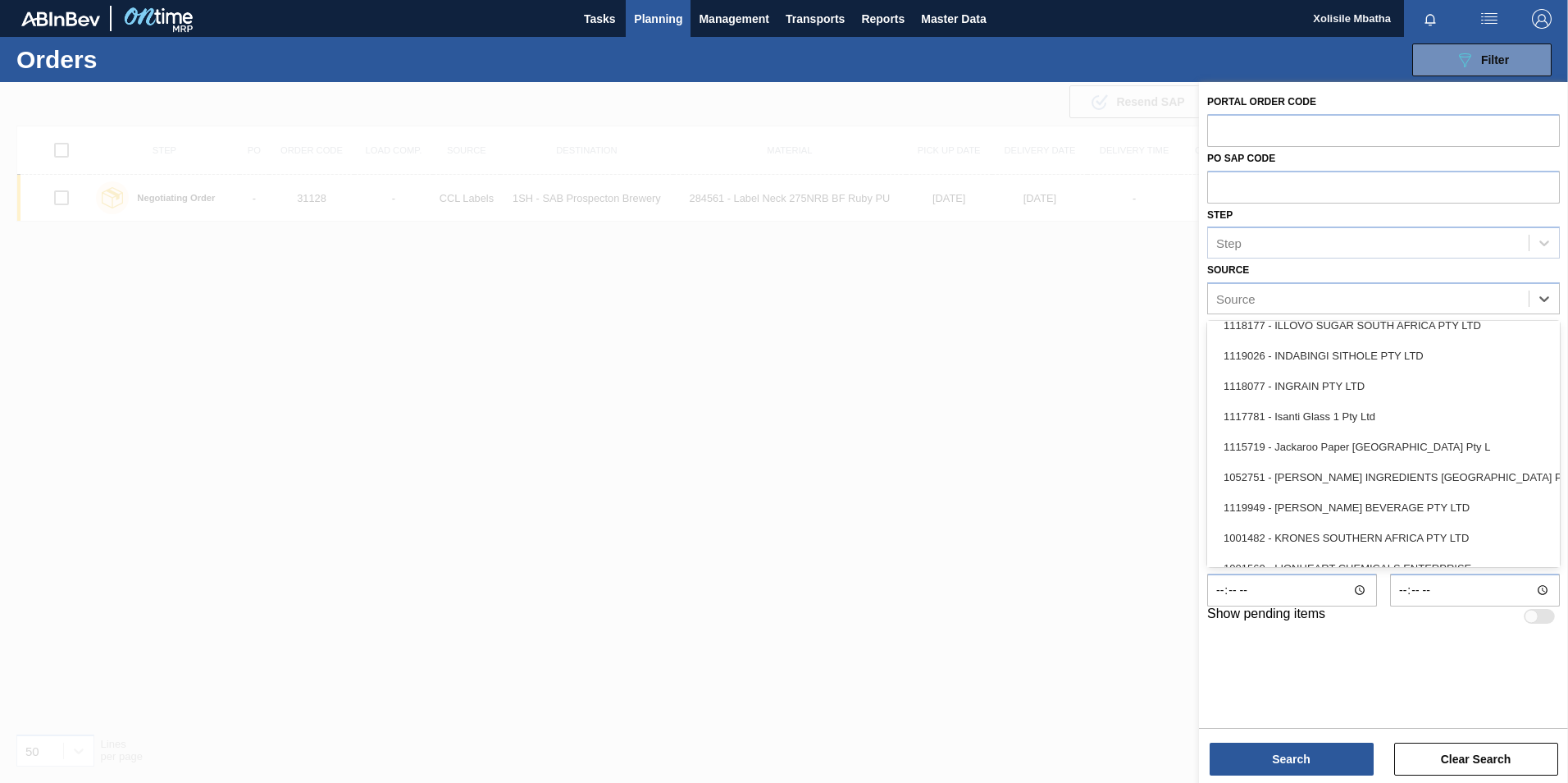
scroll to position [1149, 0]
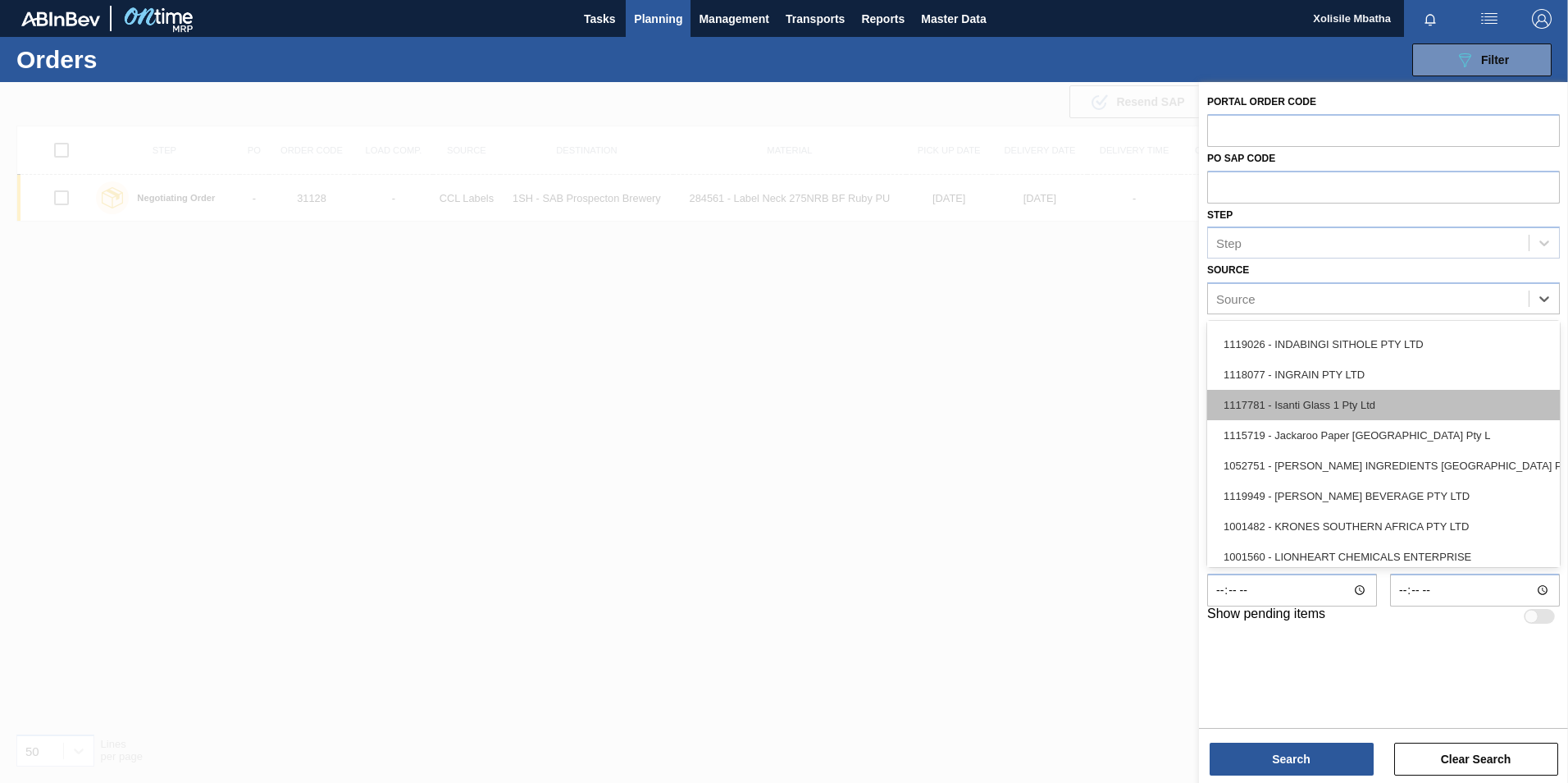
click at [1299, 405] on div "1117781 - Isanti Glass 1 Pty Ltd" at bounding box center [1383, 405] width 352 height 30
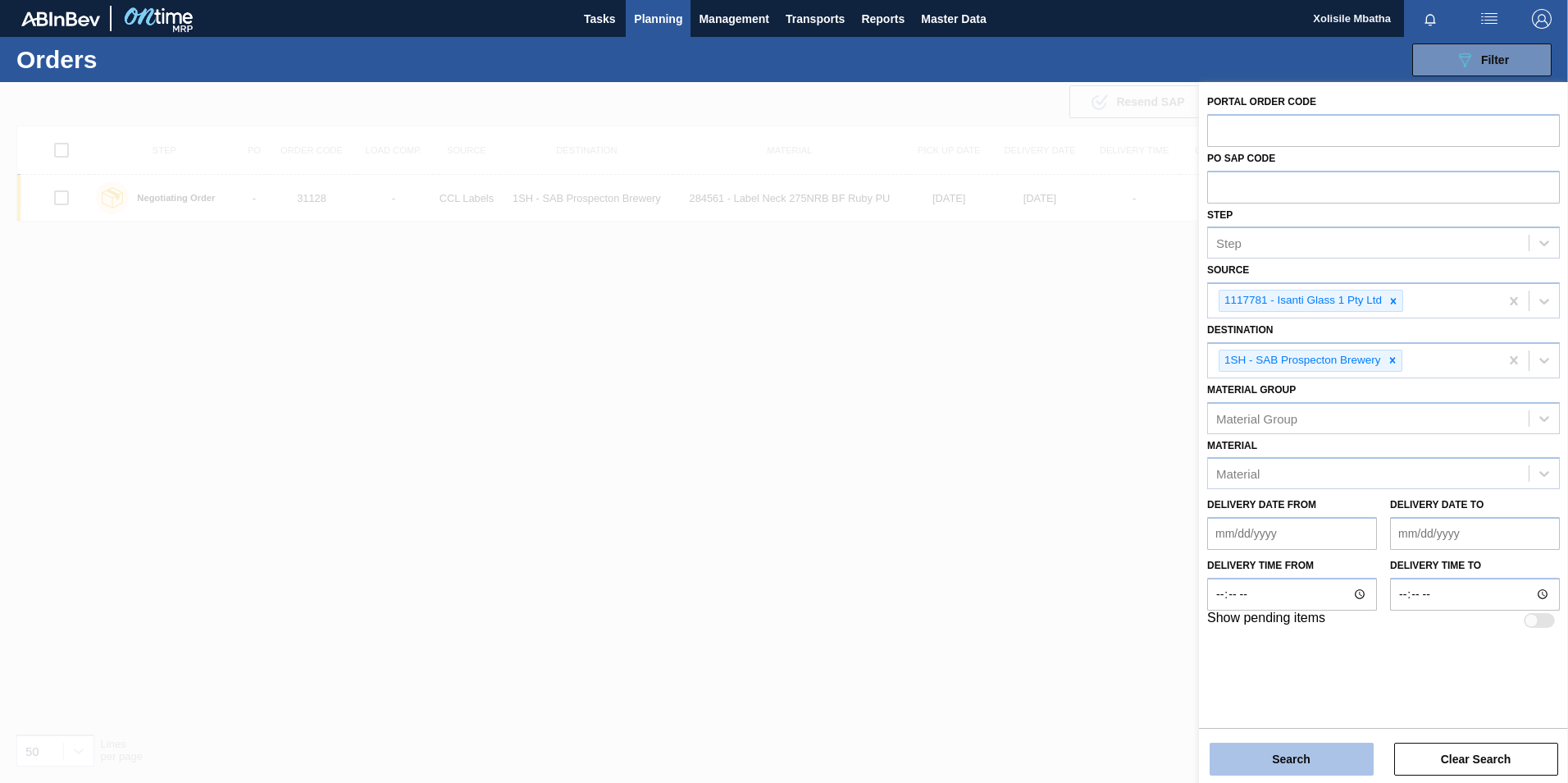
click at [1270, 756] on button "Search" at bounding box center [1291, 759] width 164 height 33
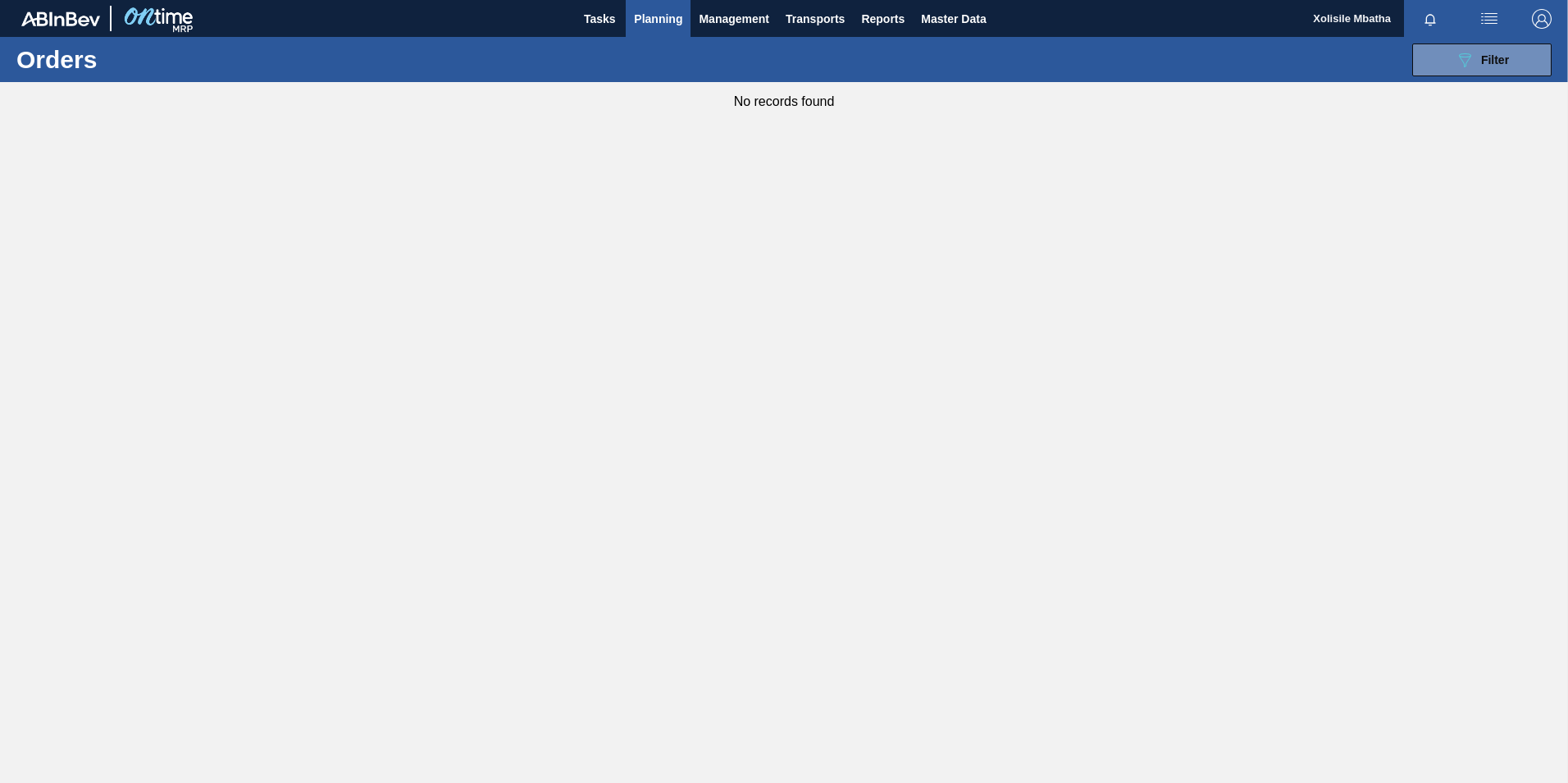
click at [669, 24] on span "Planning" at bounding box center [658, 19] width 49 height 19
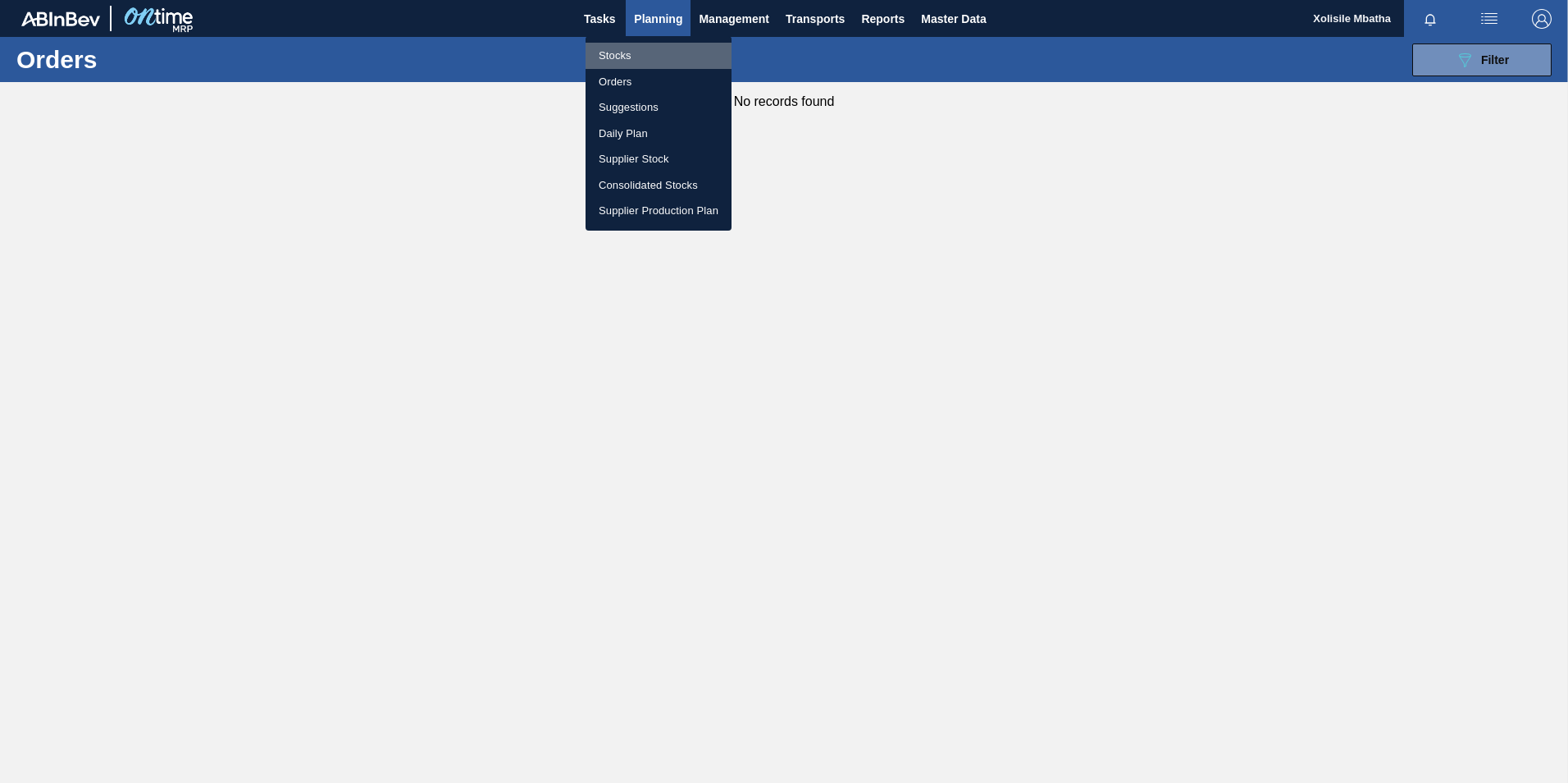
click at [641, 54] on li "Stocks" at bounding box center [659, 56] width 146 height 26
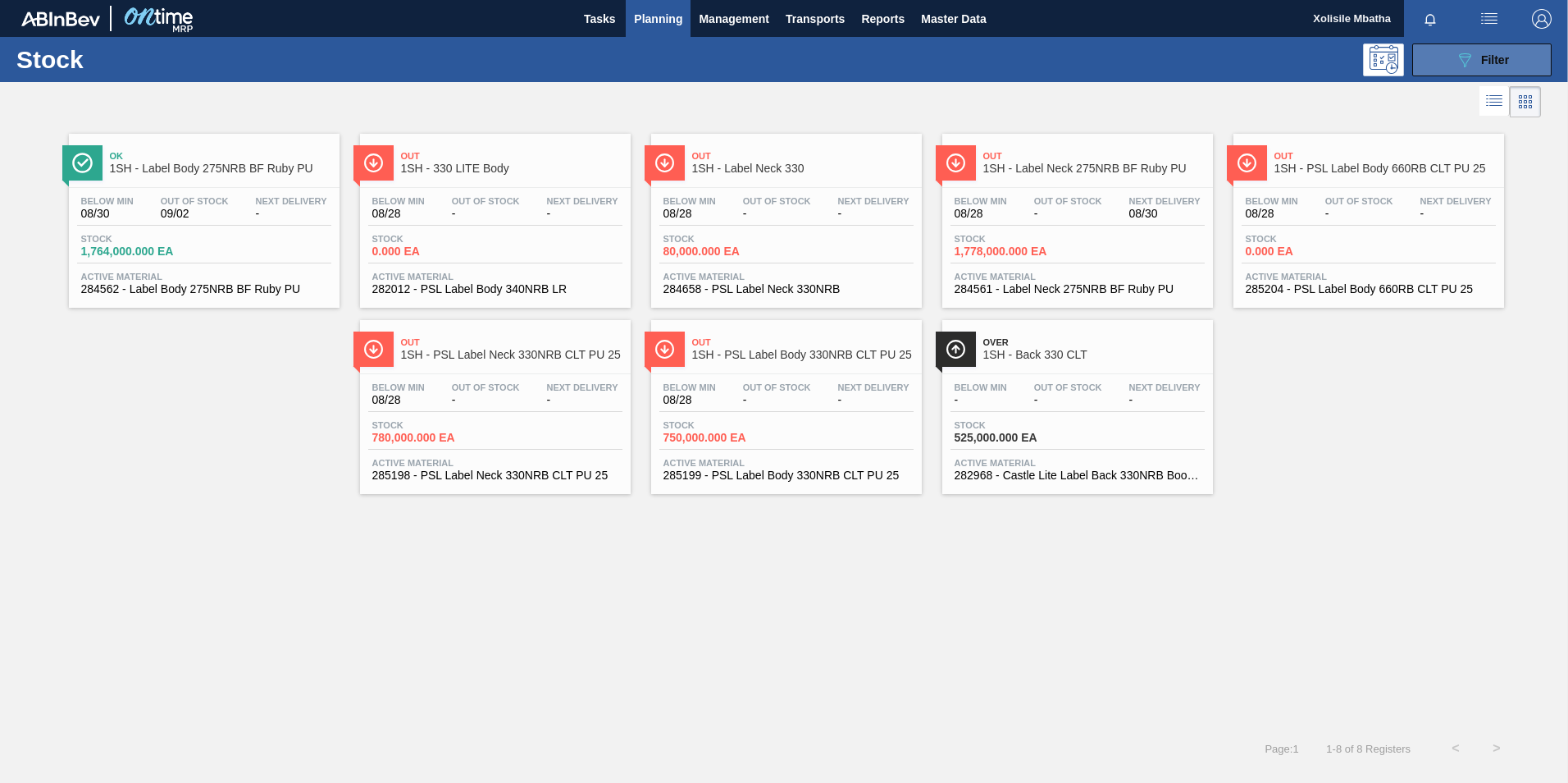
click at [1513, 56] on button "089F7B8B-B2A5-4AFE-B5C0-19BA573D28AC Filter" at bounding box center [1482, 60] width 140 height 33
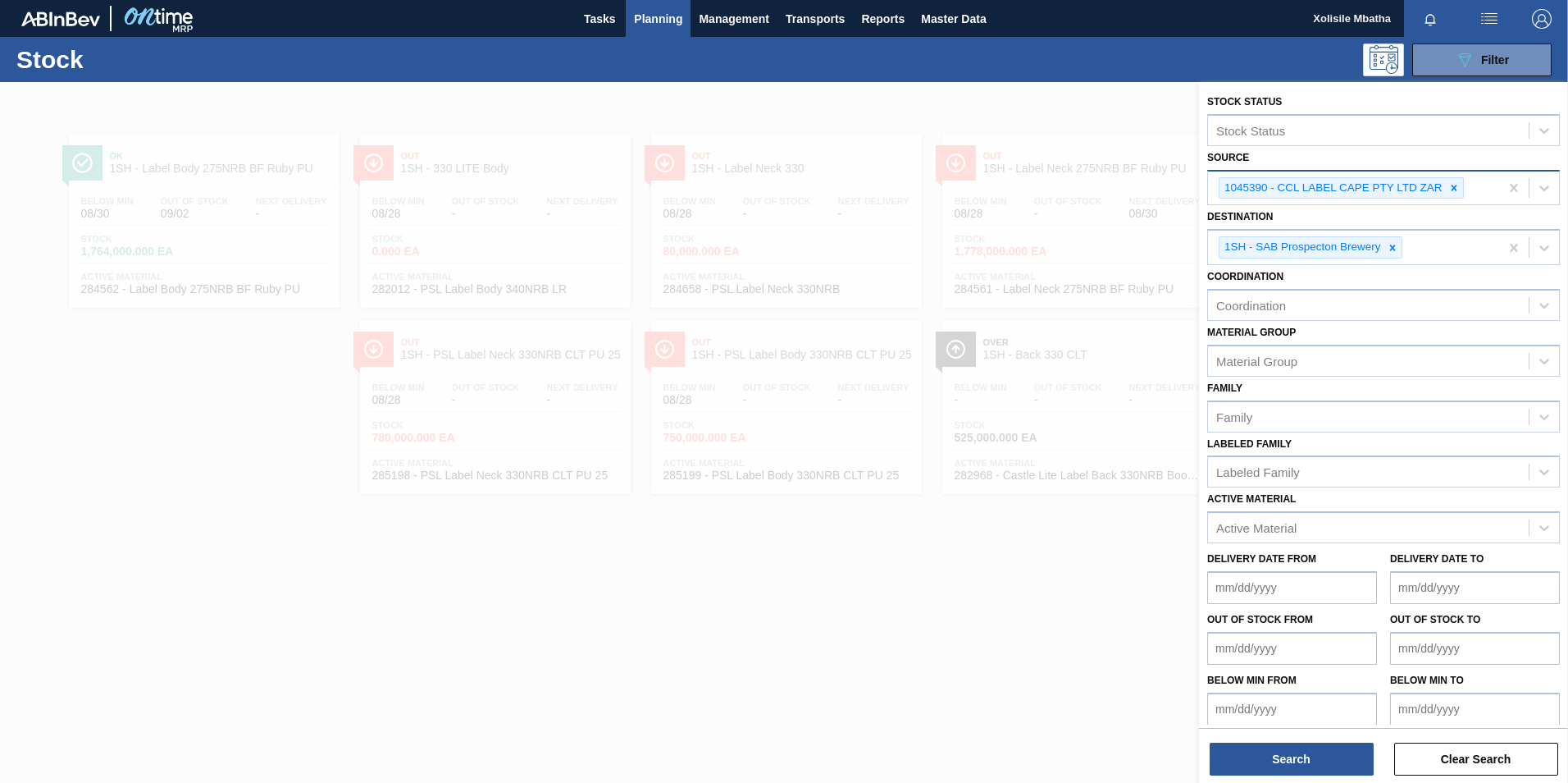
drag, startPoint x: 1456, startPoint y: 188, endPoint x: 1518, endPoint y: 191, distance: 62.1
click at [1459, 188] on icon at bounding box center [1454, 188] width 12 height 12
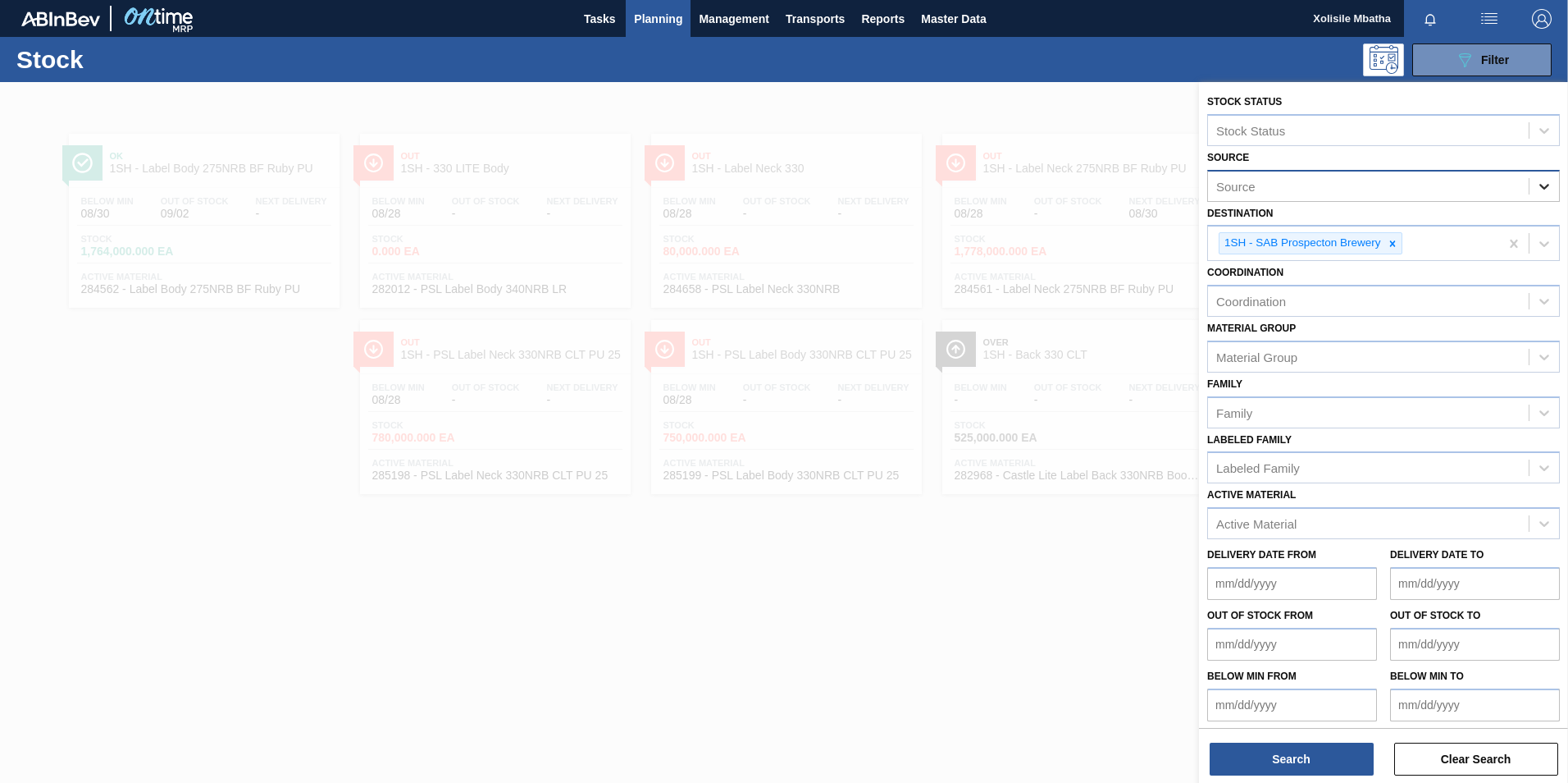
click at [1545, 192] on icon at bounding box center [1544, 187] width 17 height 17
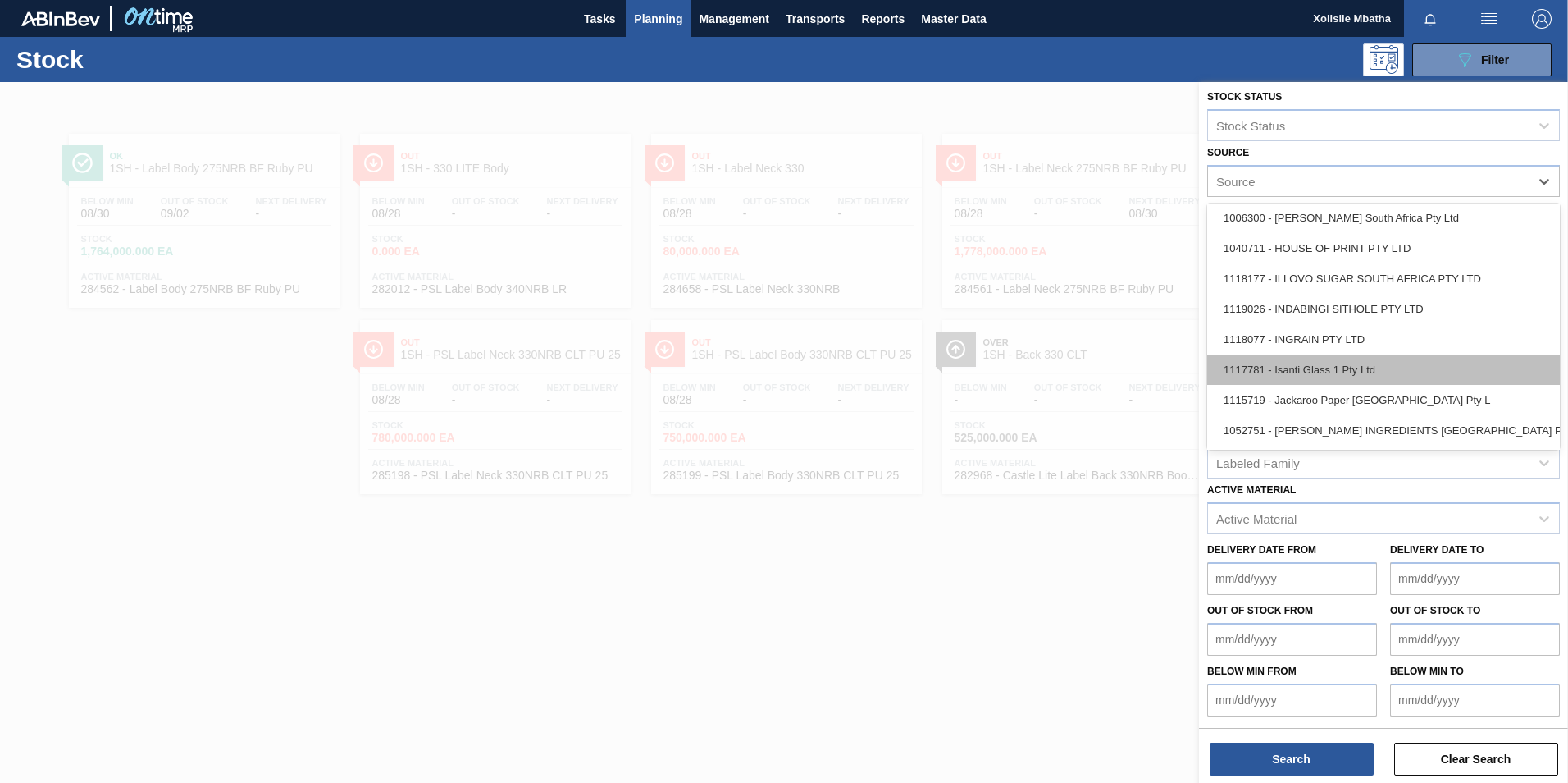
scroll to position [1149, 0]
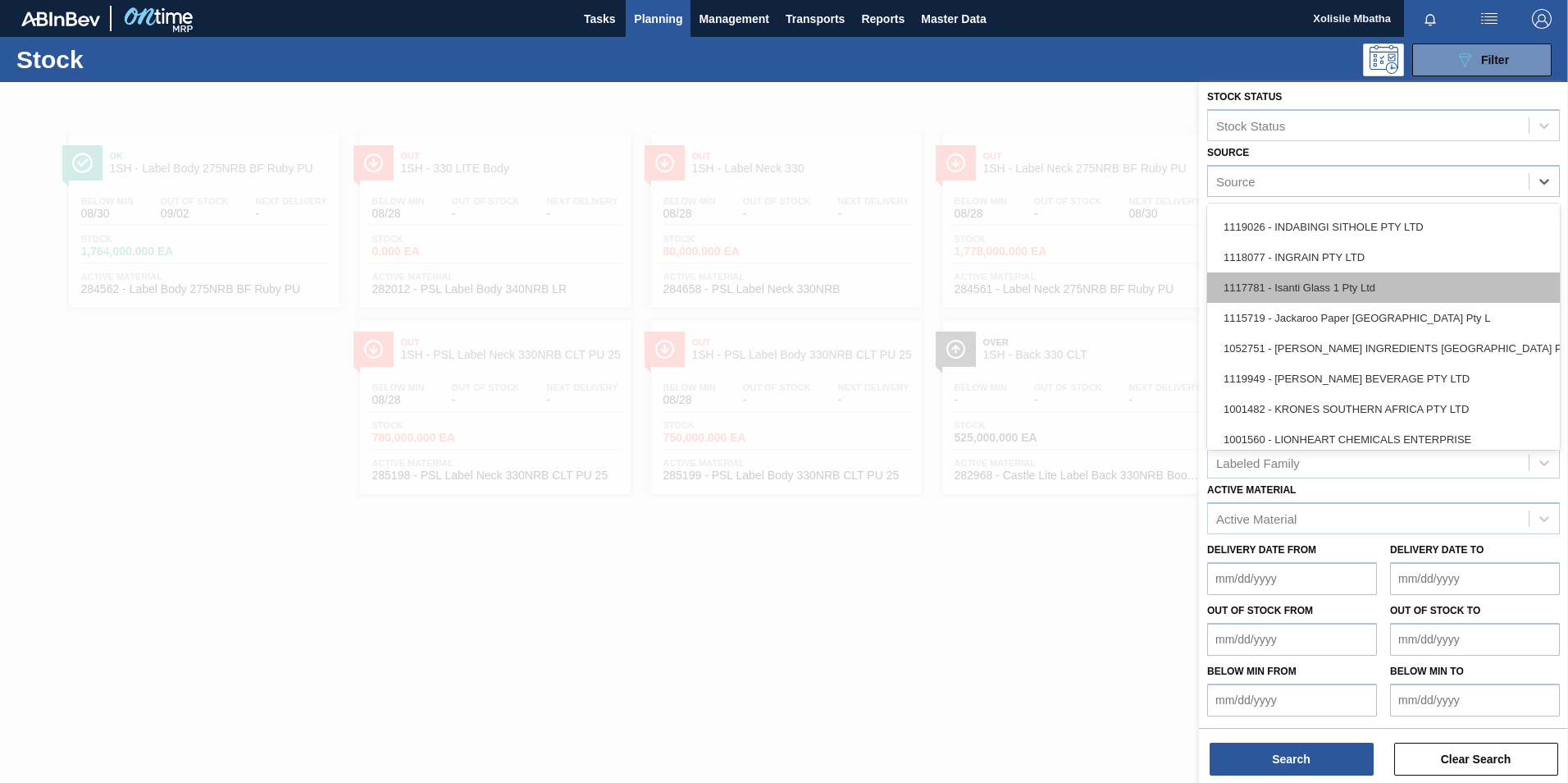
click at [1281, 289] on div "1117781 - Isanti Glass 1 Pty Ltd" at bounding box center [1383, 288] width 352 height 30
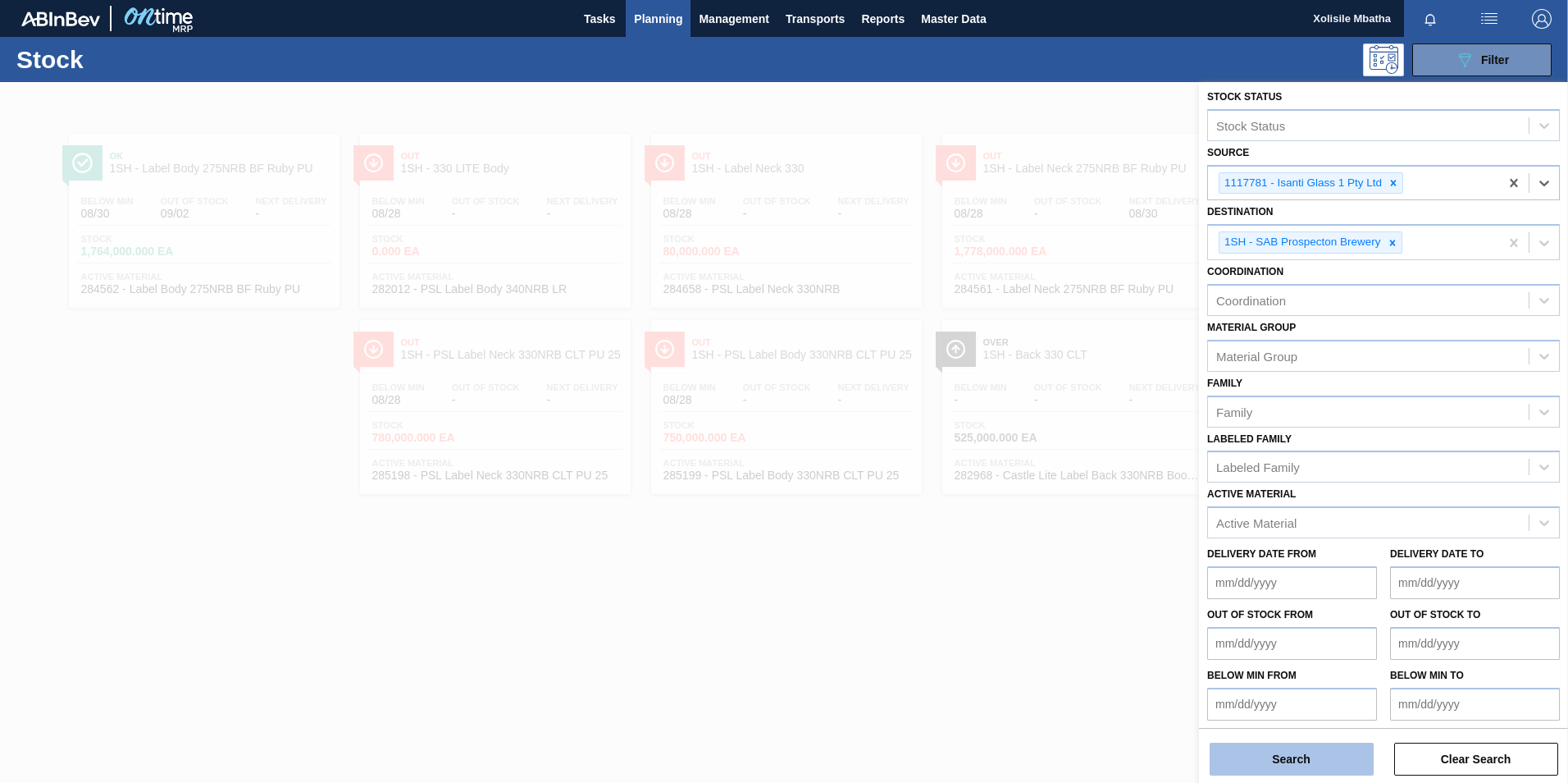
click at [1288, 756] on button "Search" at bounding box center [1291, 759] width 164 height 33
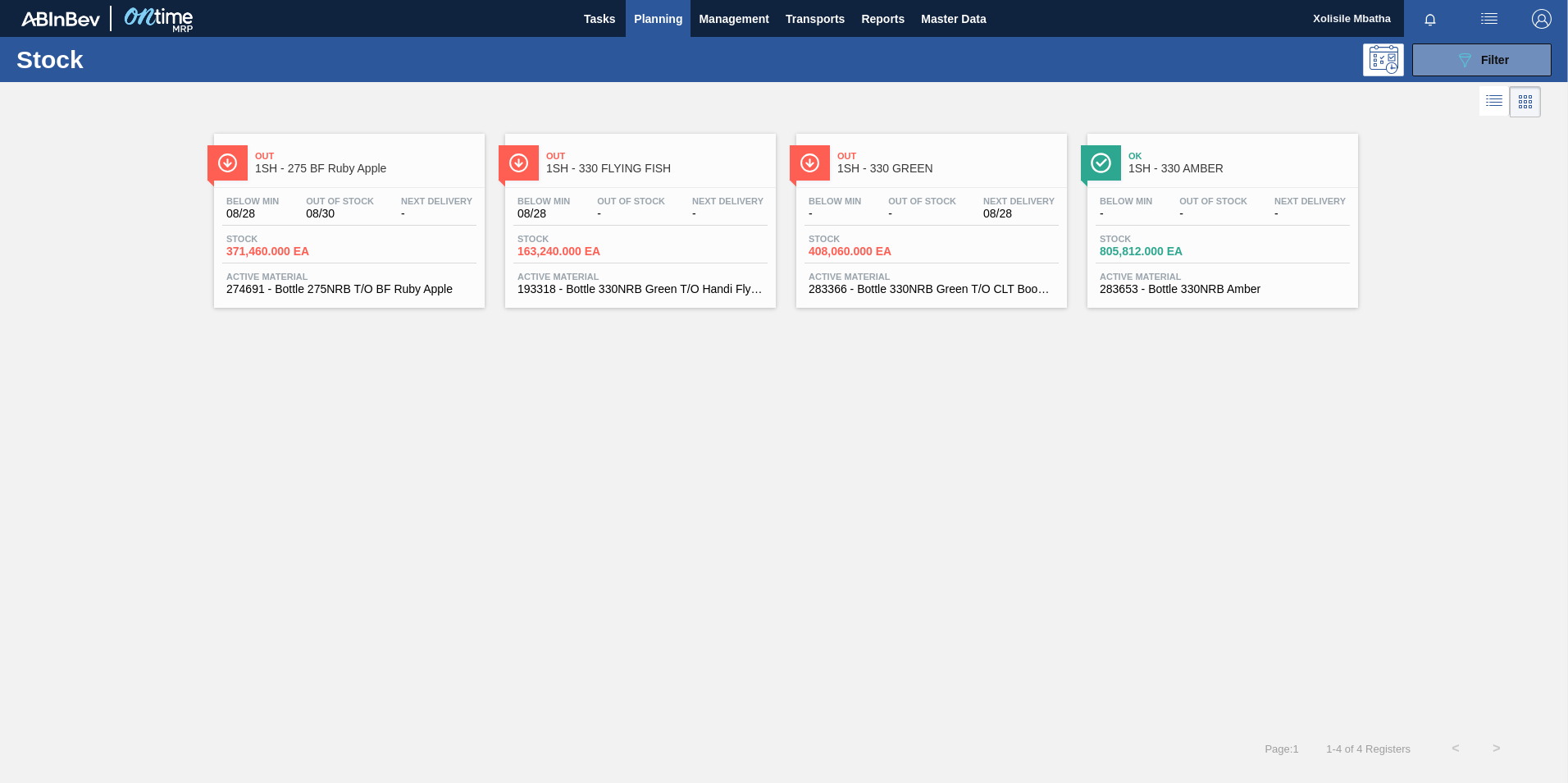
click at [350, 164] on span "1SH - 275 BF Ruby Apple" at bounding box center [365, 168] width 221 height 13
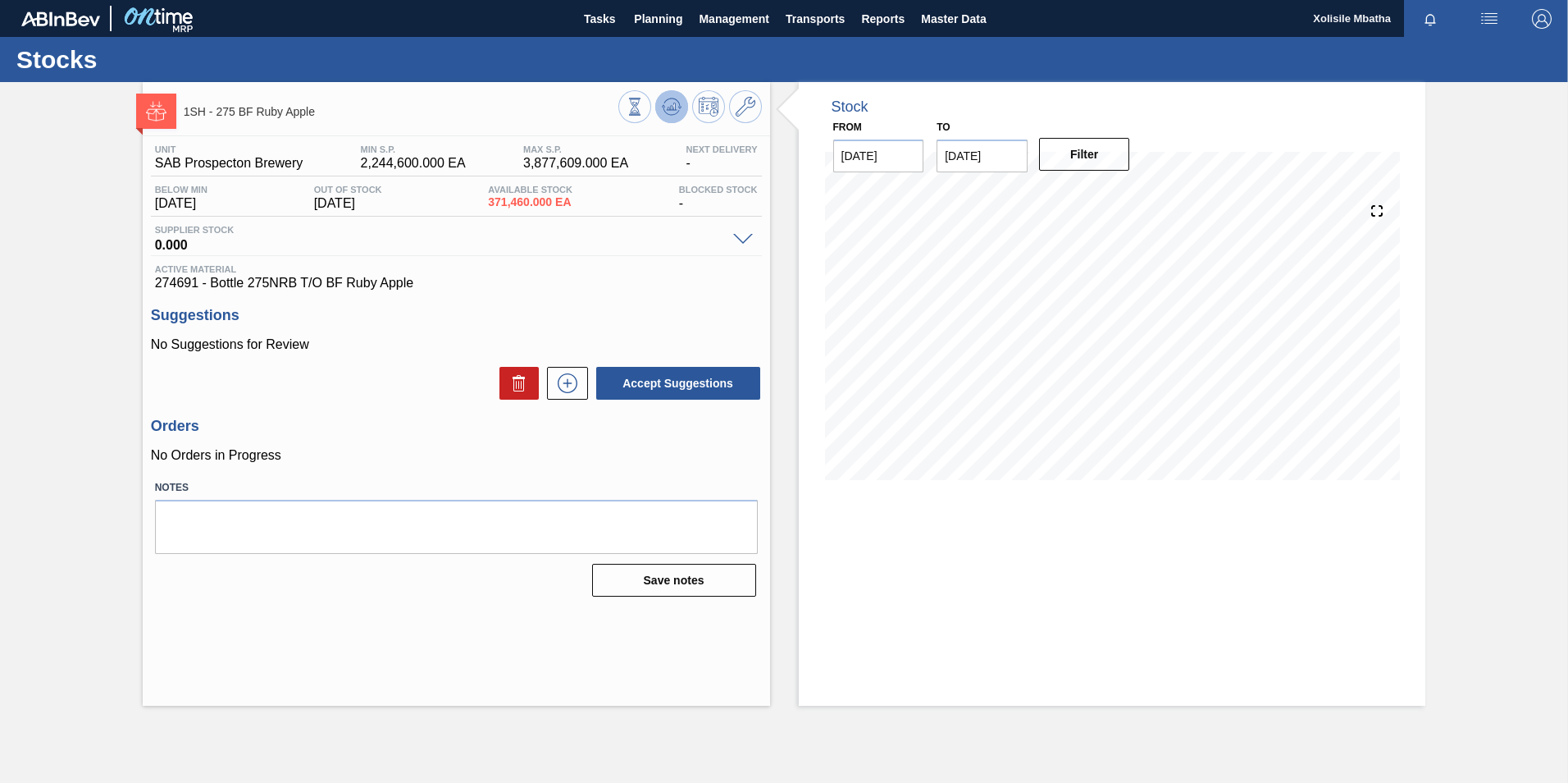
click at [662, 107] on icon at bounding box center [663, 106] width 3 height 3
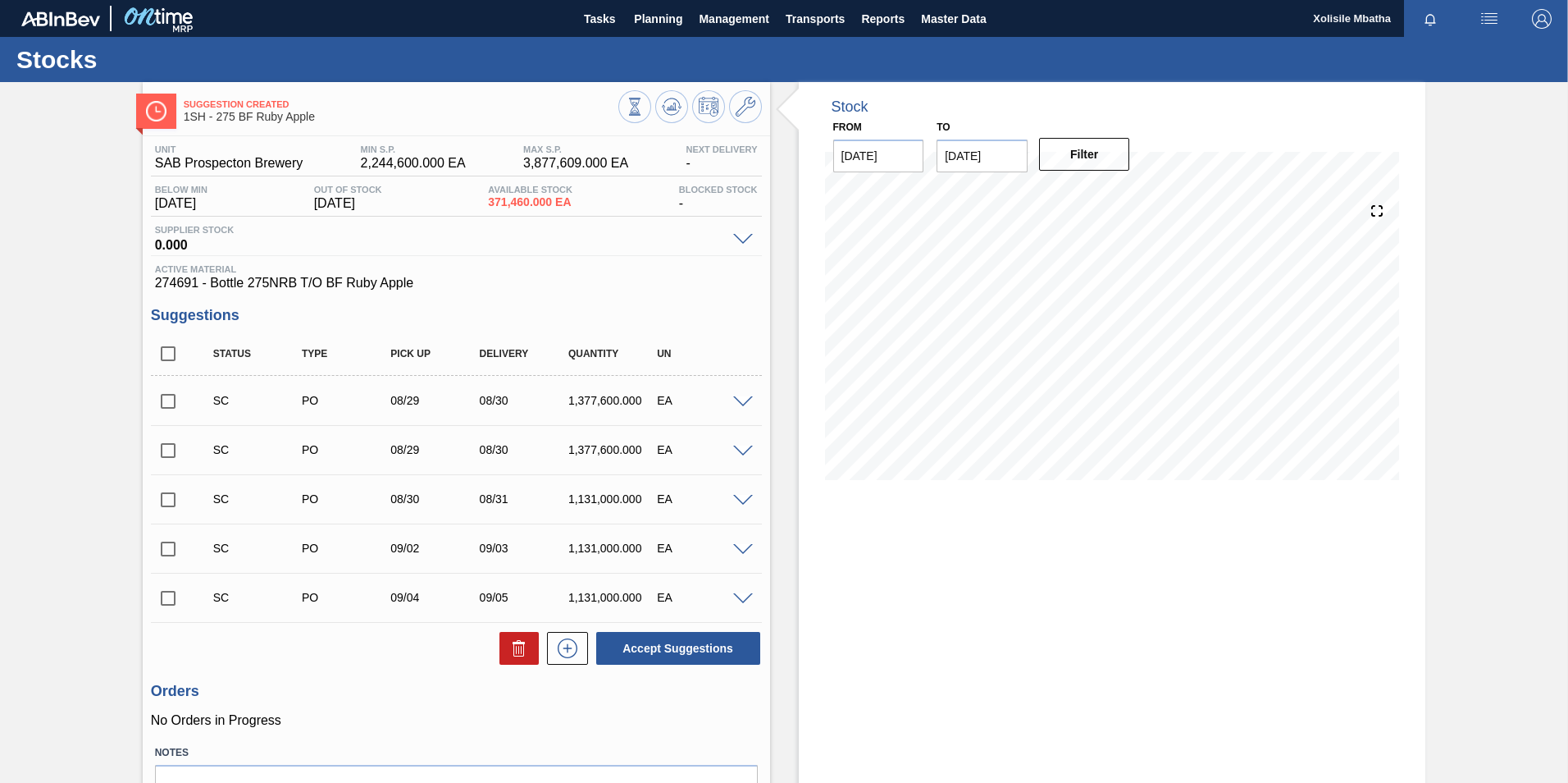
click at [733, 405] on span at bounding box center [742, 402] width 19 height 13
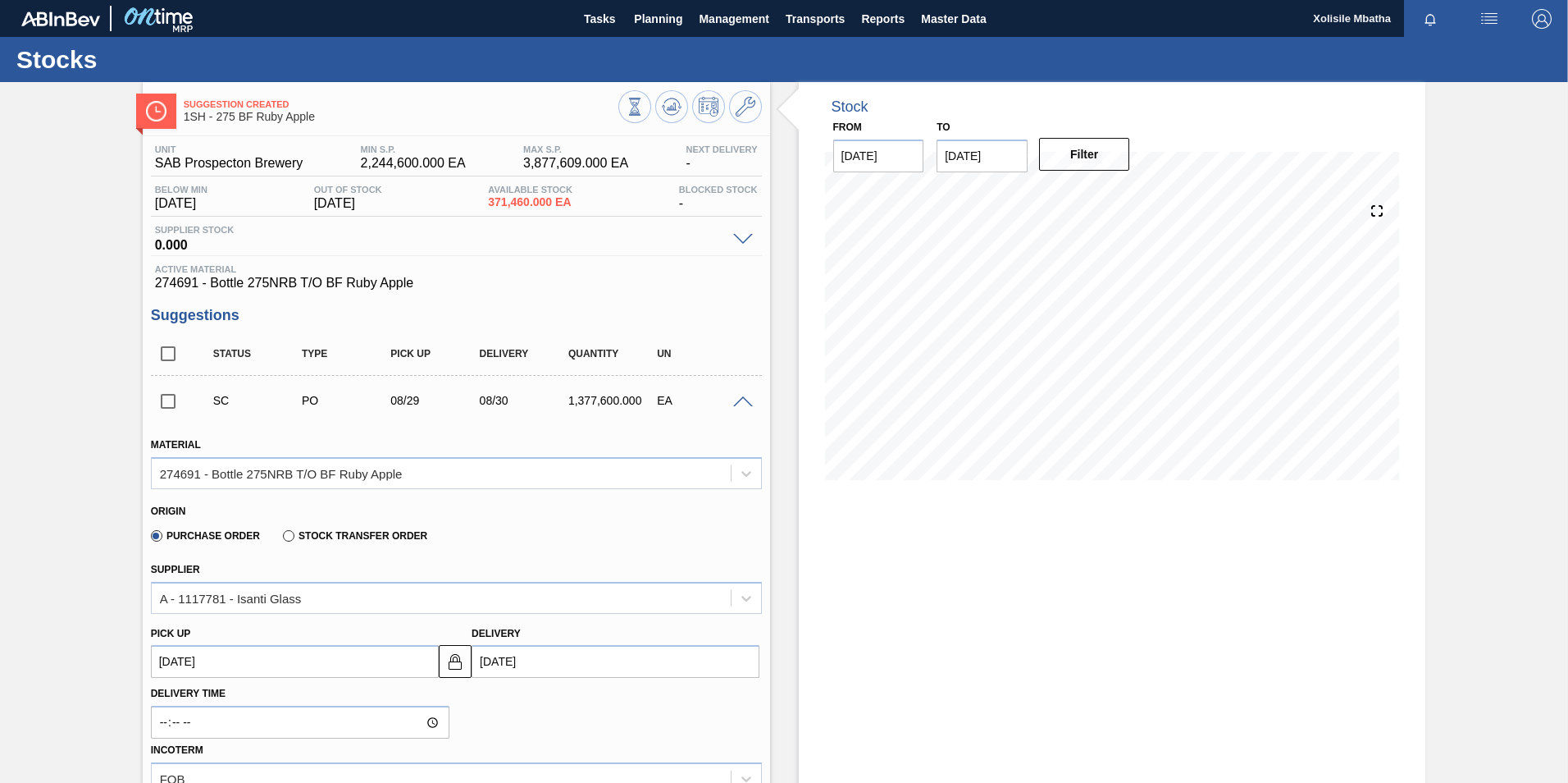
click at [734, 405] on span at bounding box center [742, 402] width 19 height 13
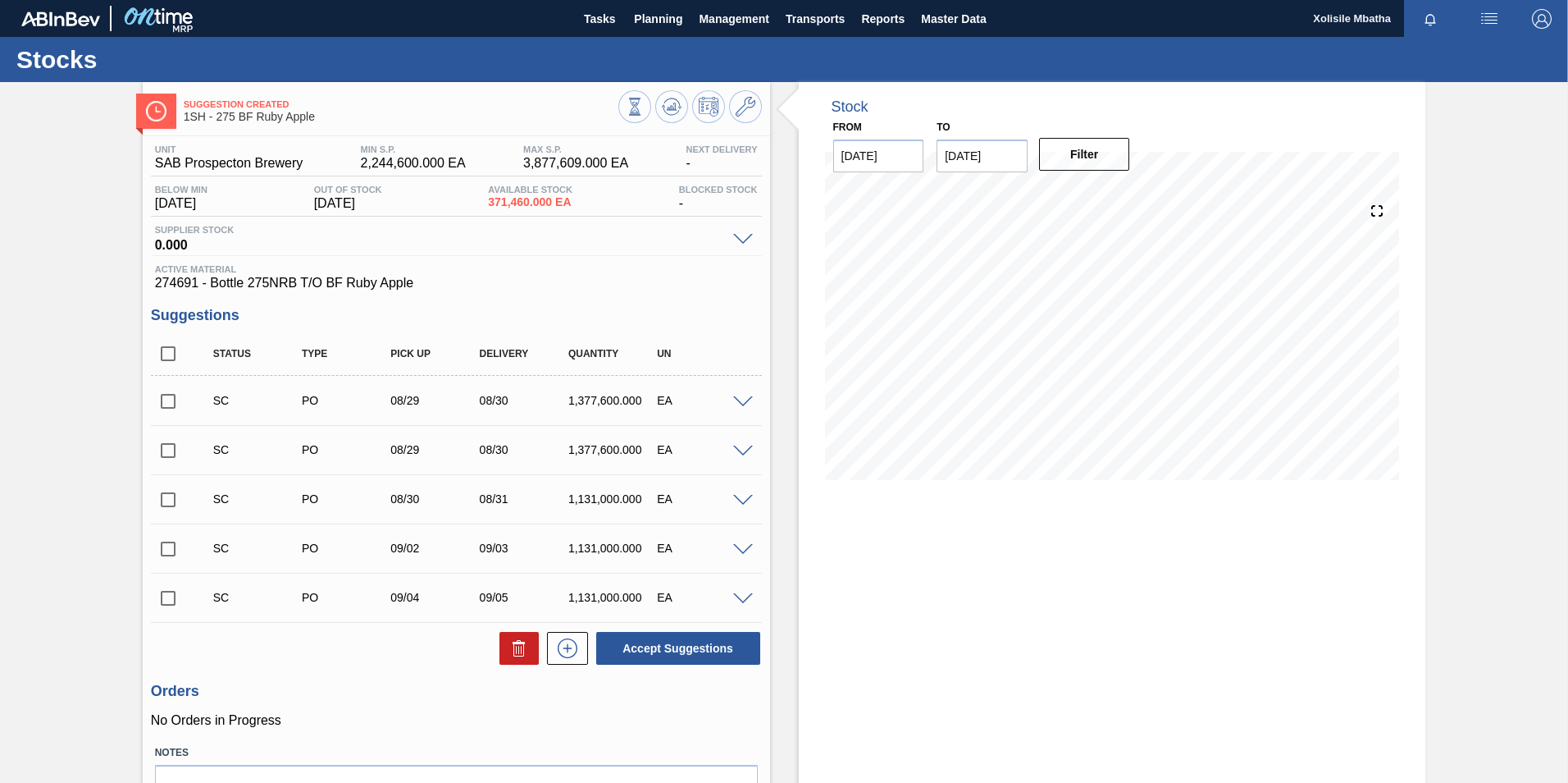
click at [164, 403] on input "checkbox" at bounding box center [168, 401] width 34 height 34
click at [689, 654] on button "Accept Suggestions" at bounding box center [678, 648] width 164 height 33
checkbox input "false"
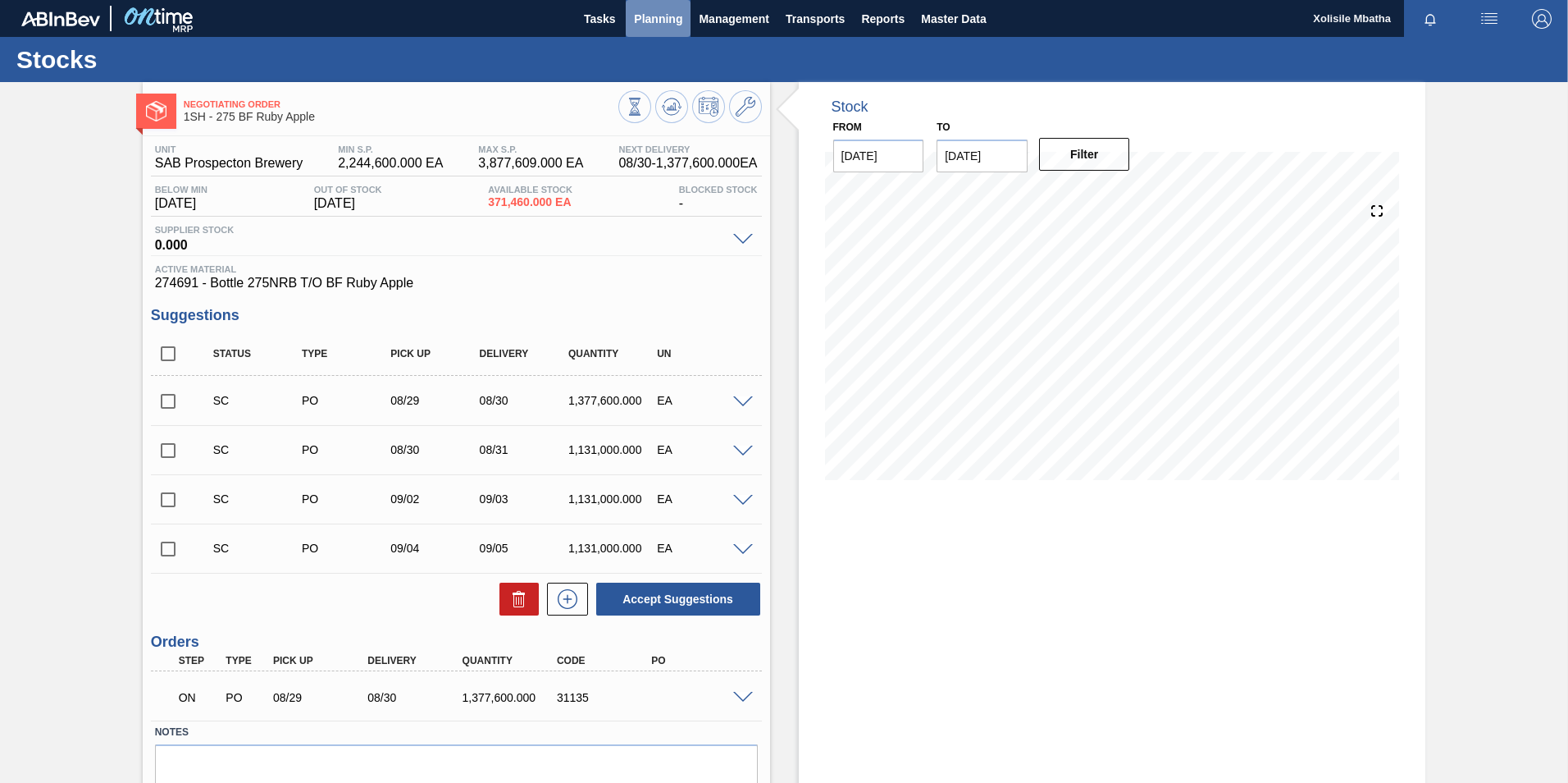
click at [674, 19] on span "Planning" at bounding box center [658, 19] width 49 height 19
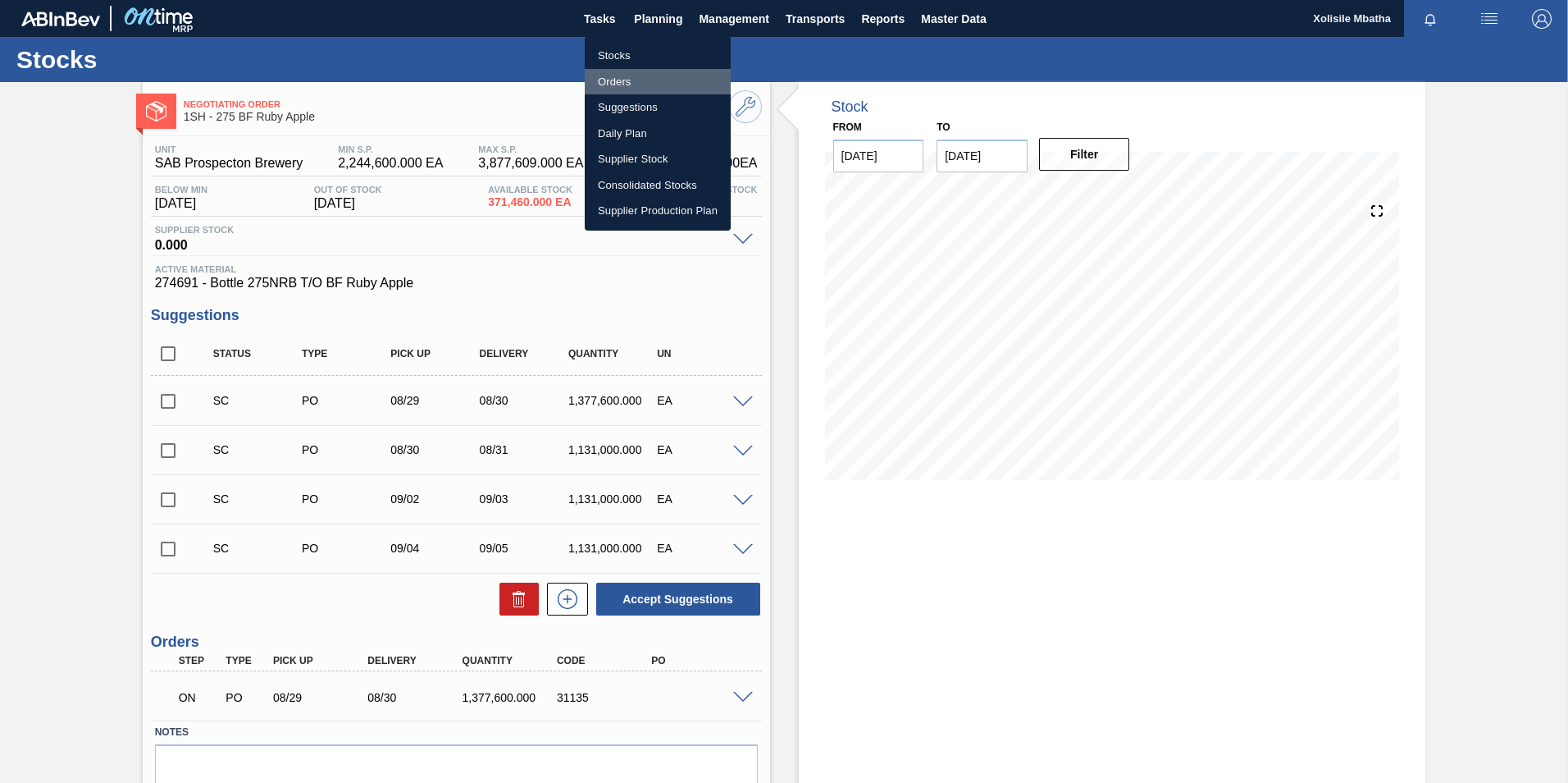
click at [636, 82] on li "Orders" at bounding box center [658, 82] width 146 height 26
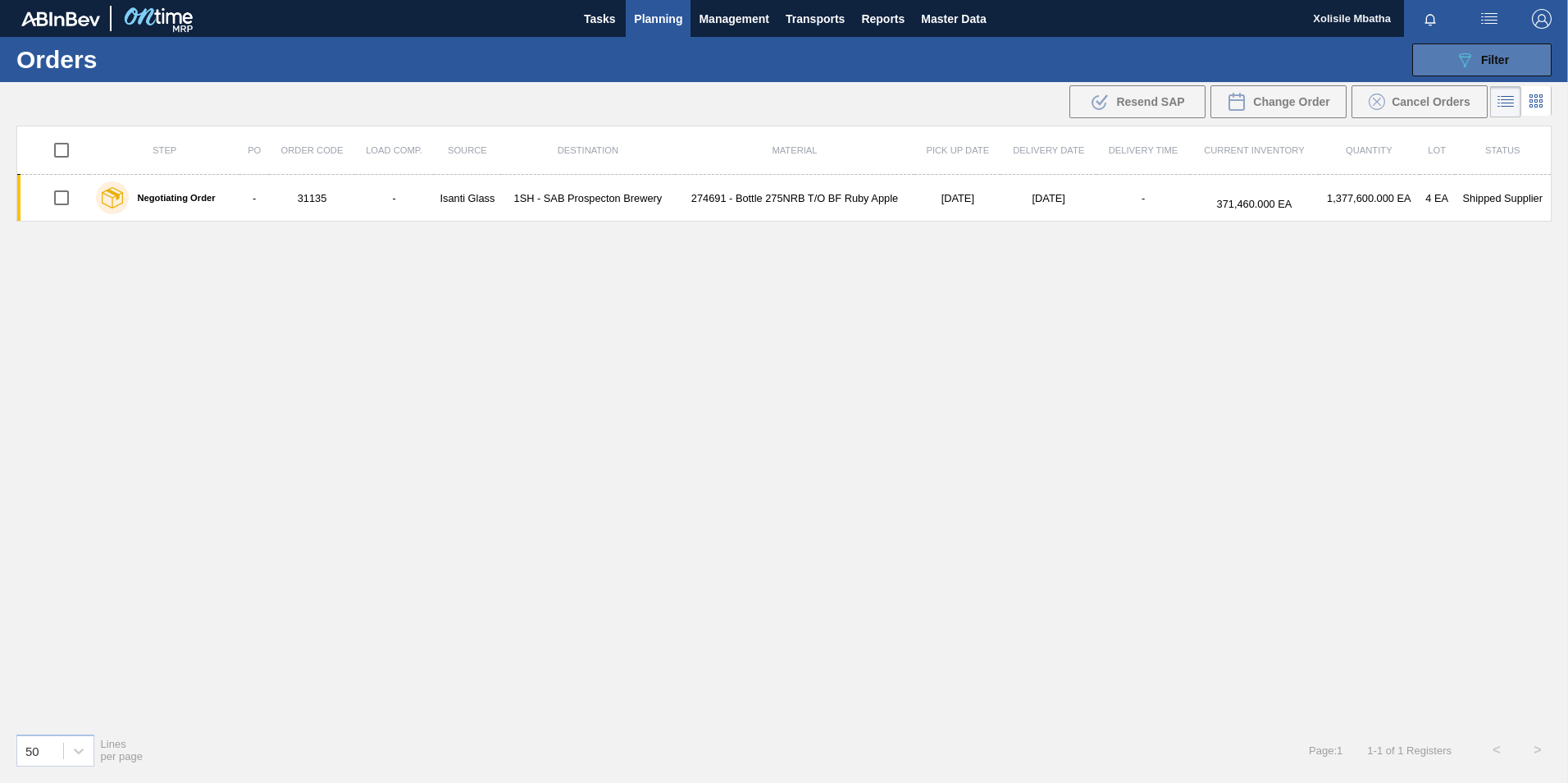
click at [1510, 56] on button "089F7B8B-B2A5-4AFE-B5C0-19BA573D28AC Filter" at bounding box center [1482, 60] width 140 height 33
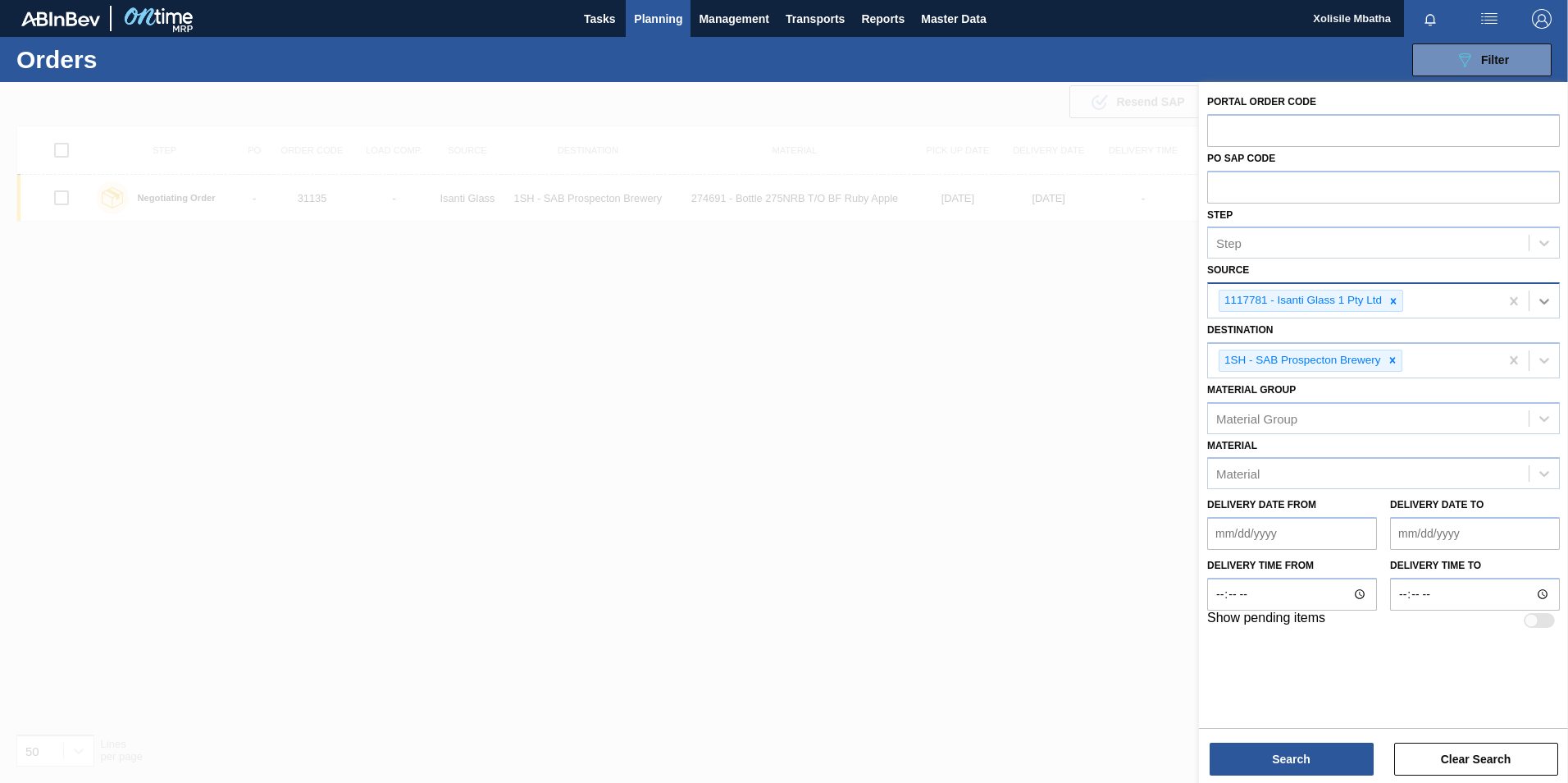
click at [1550, 301] on icon at bounding box center [1544, 301] width 17 height 17
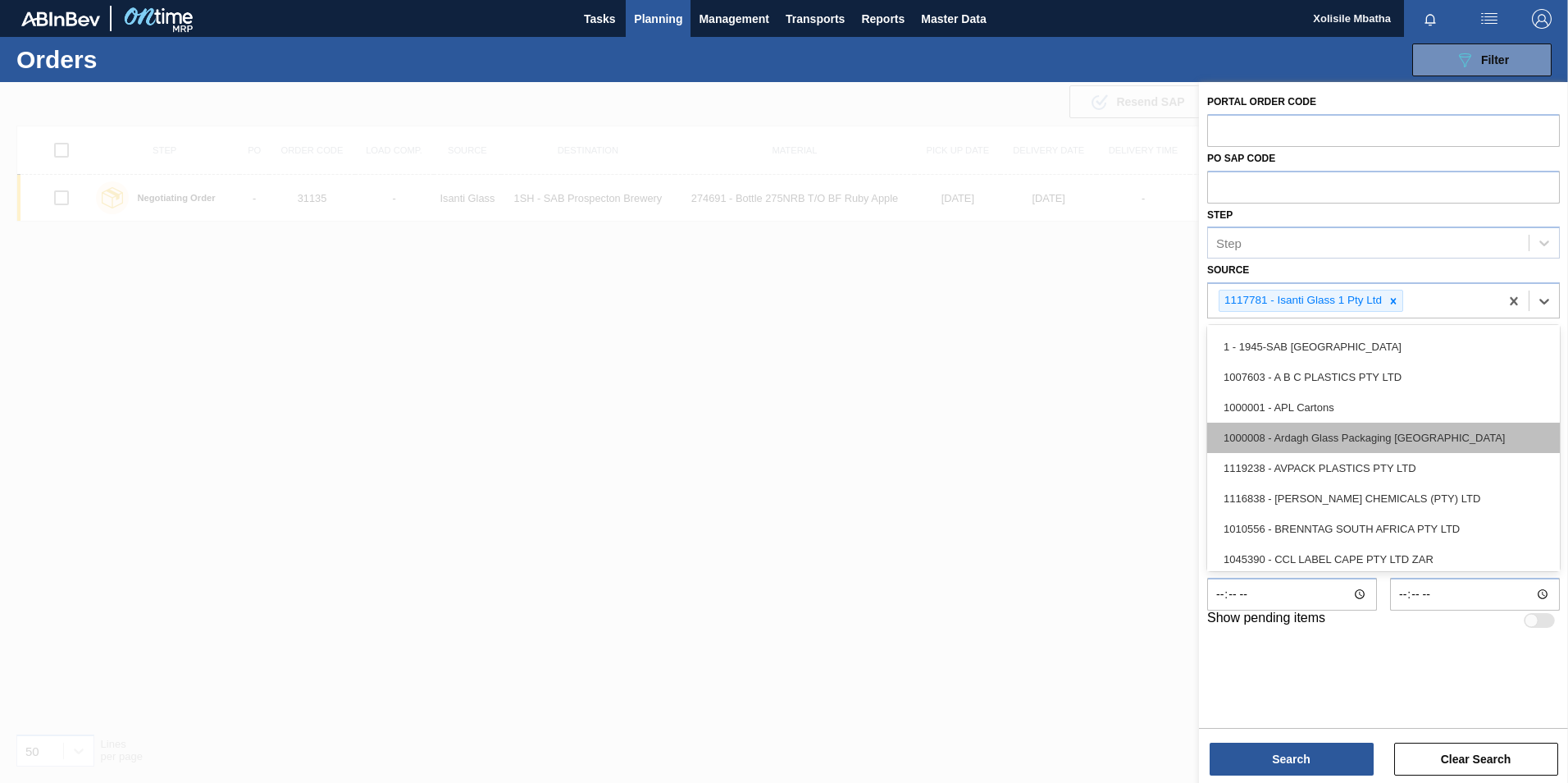
scroll to position [82, 0]
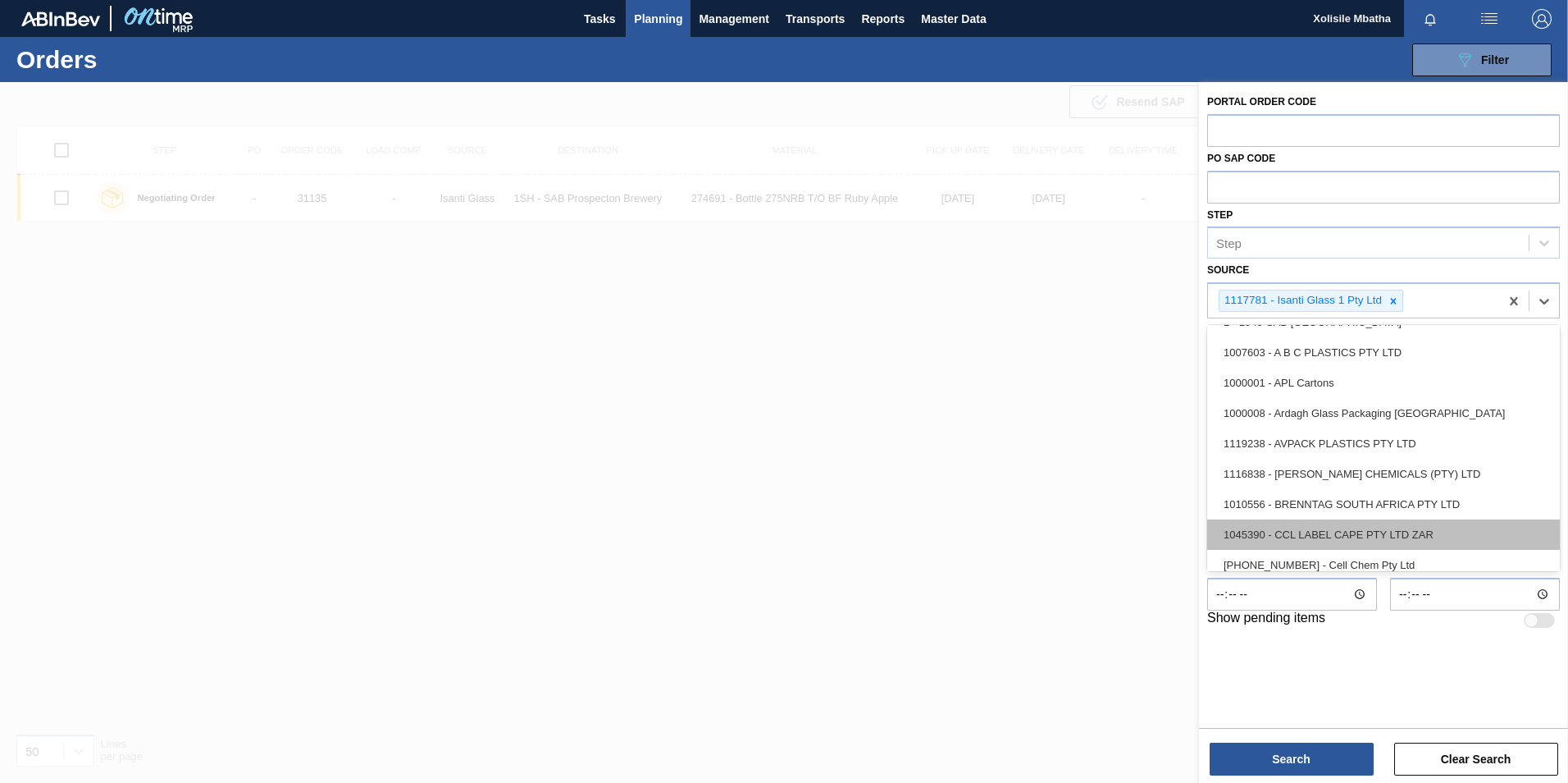
click at [1314, 538] on div "1045390 - CCL LABEL CAPE PTY LTD ZAR" at bounding box center [1383, 535] width 352 height 30
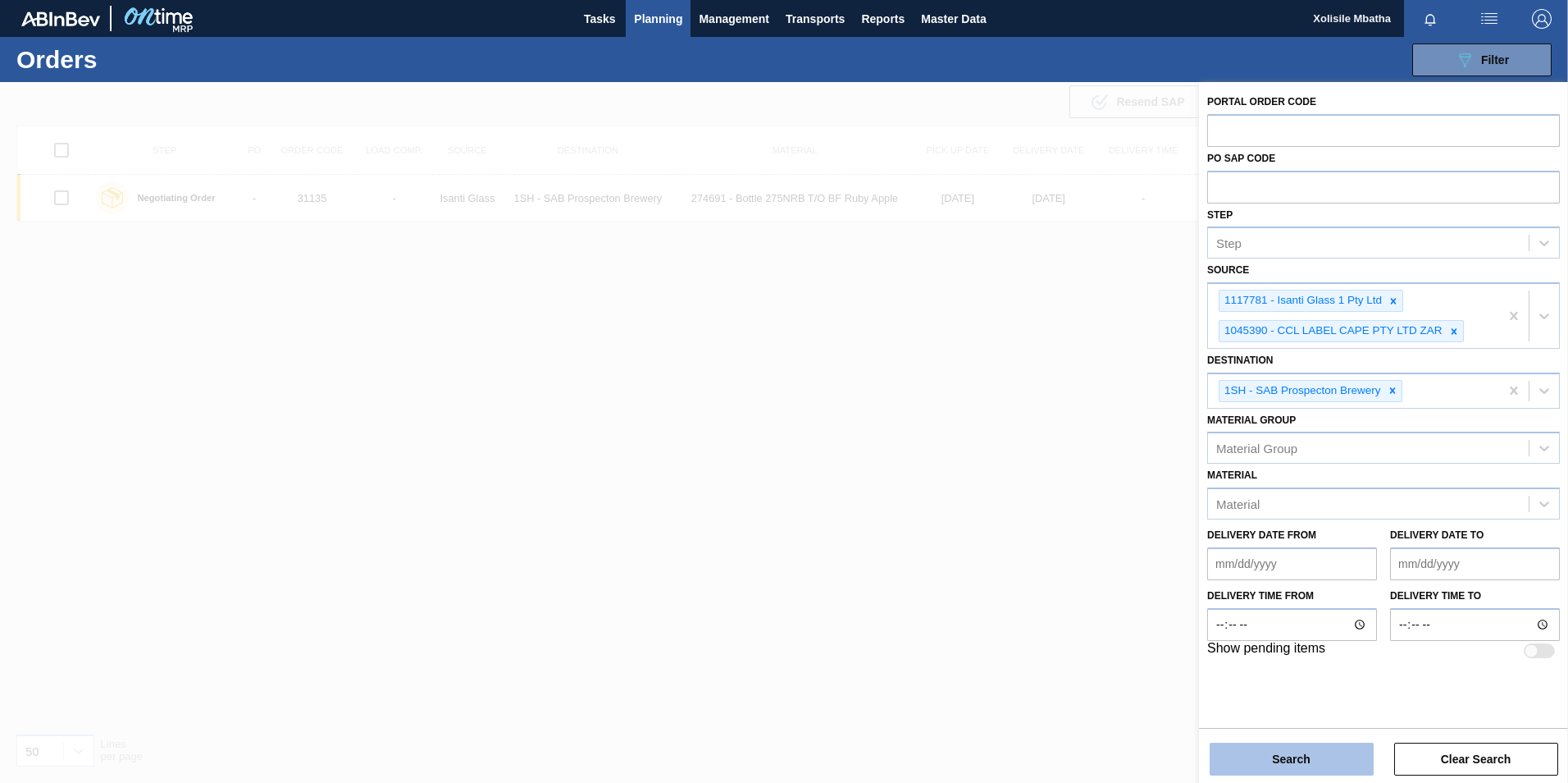
click at [1297, 757] on button "Search" at bounding box center [1291, 759] width 164 height 33
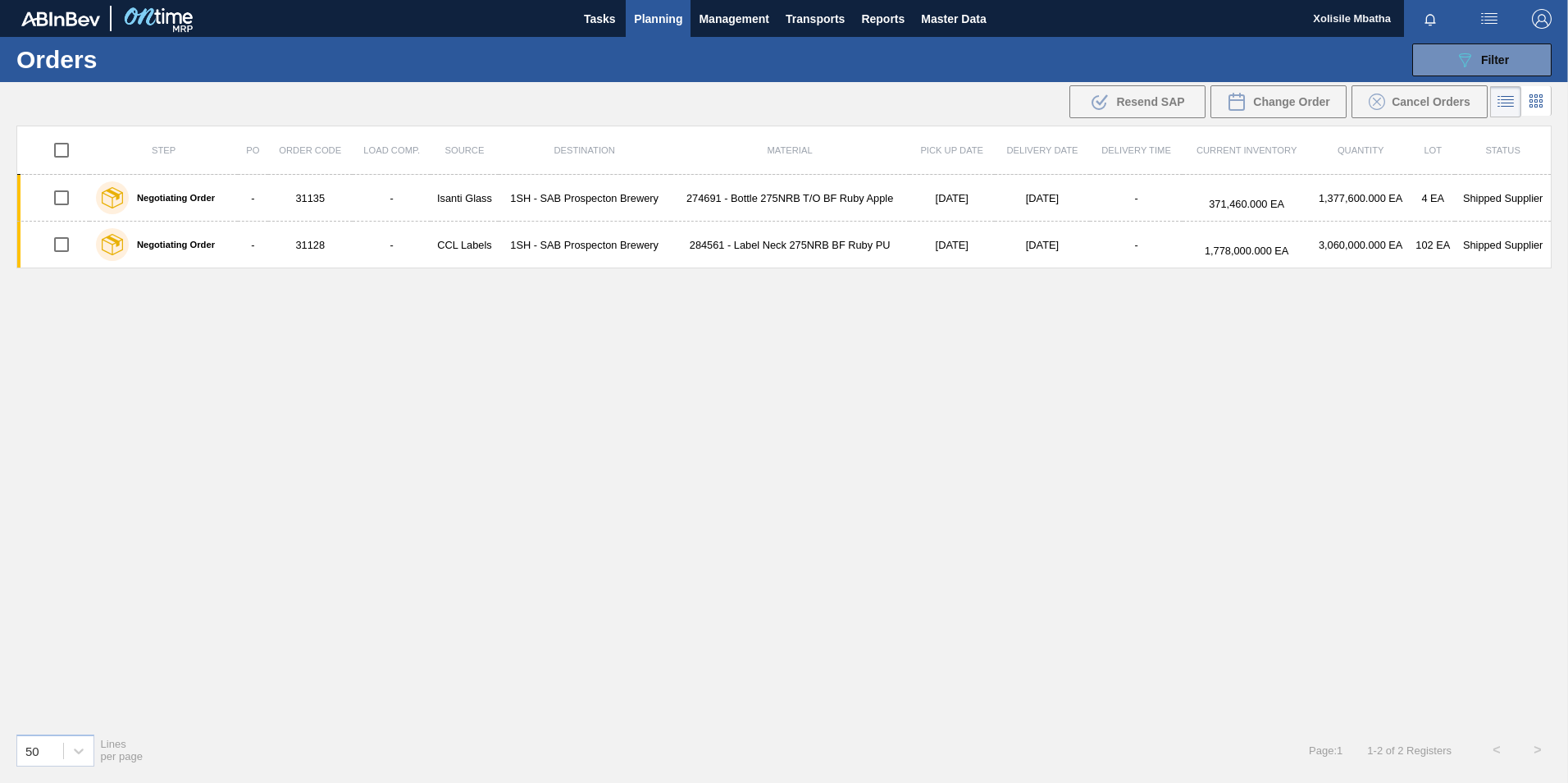
click at [791, 538] on div "Step PO Order Code Load Comp. Source Destination Material Pick up Date Delivery…" at bounding box center [784, 422] width 1535 height 594
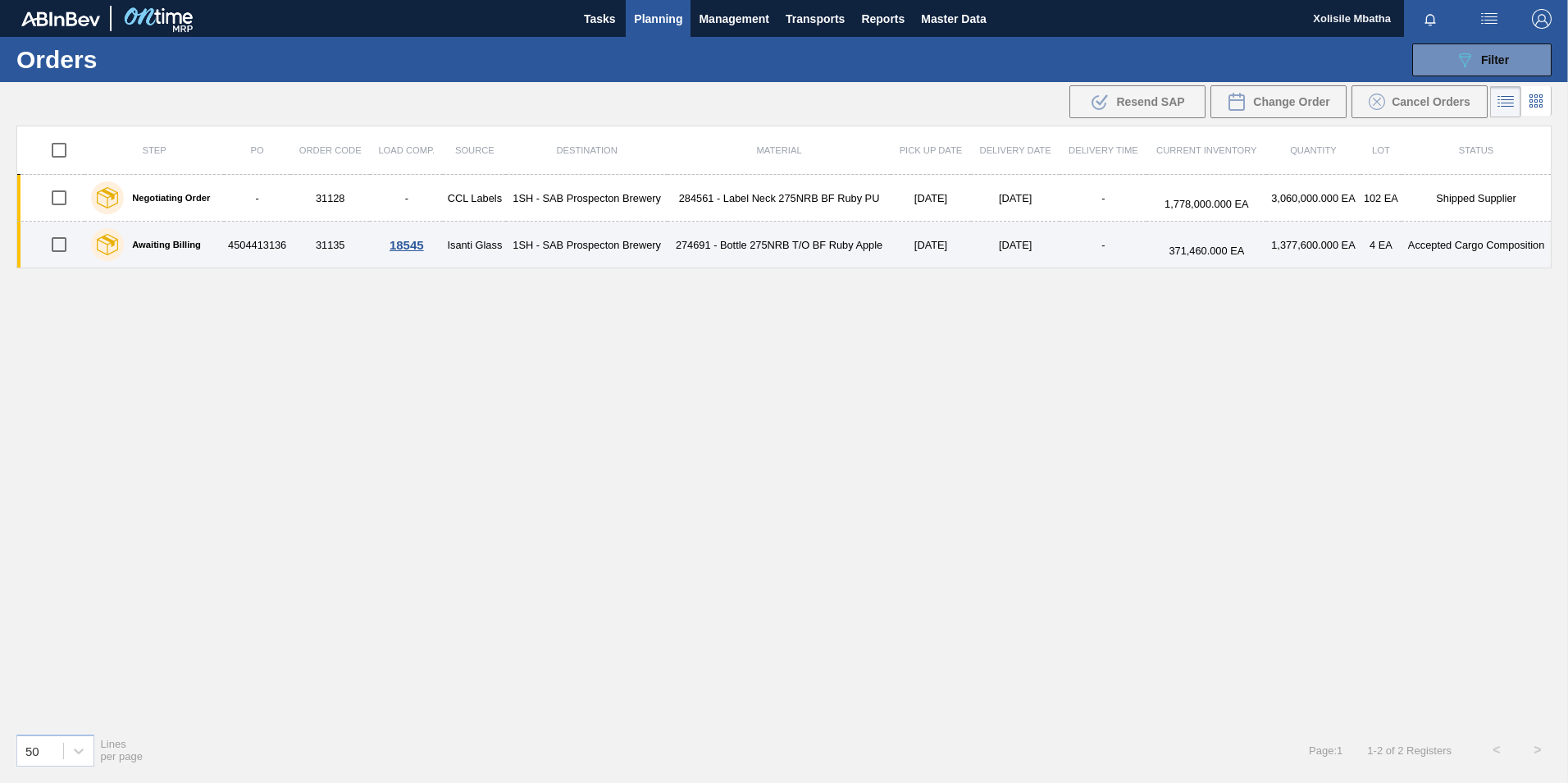
click at [413, 243] on div "18545" at bounding box center [406, 245] width 68 height 14
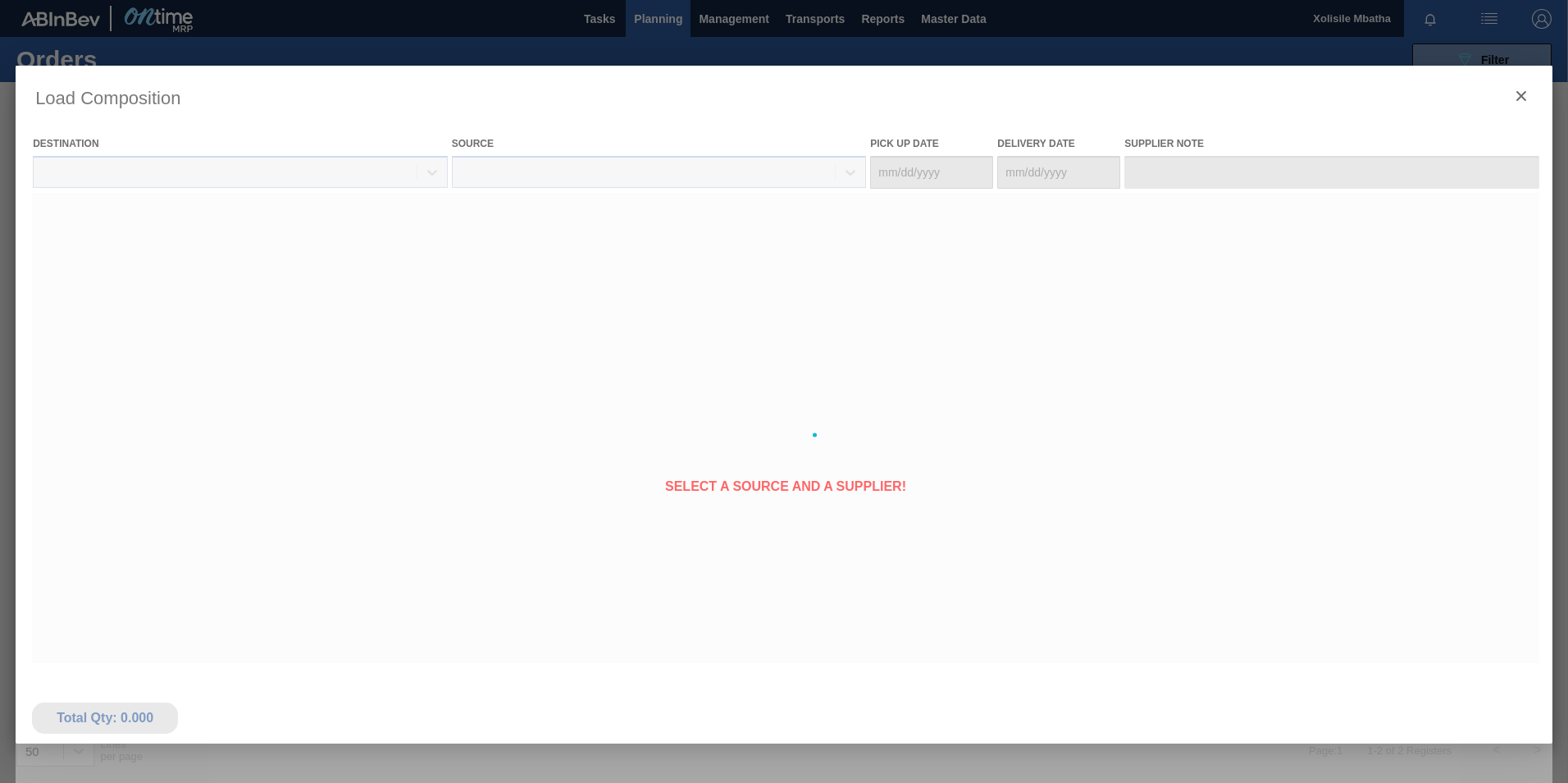
type Date "[DATE]"
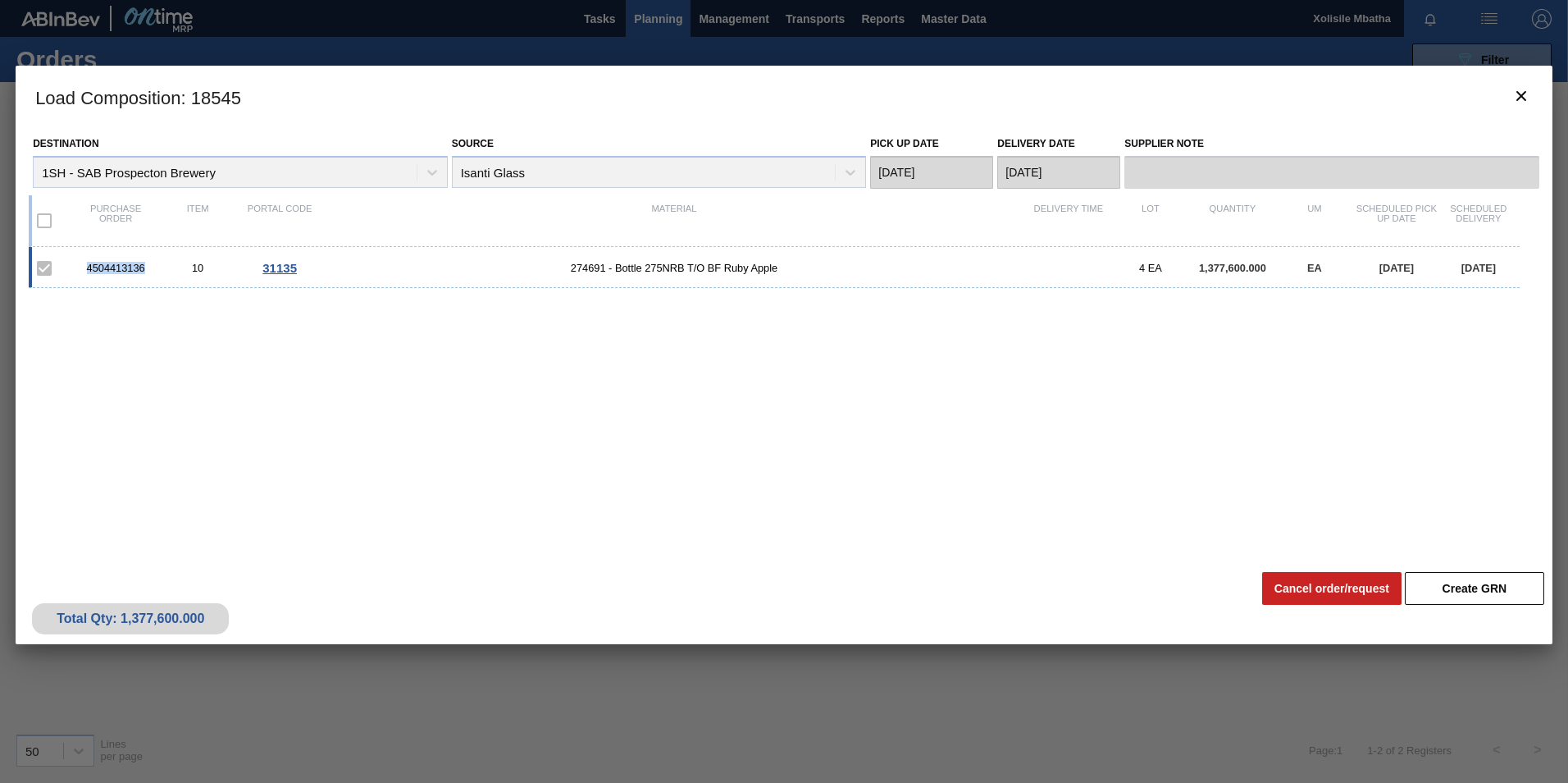
drag, startPoint x: 144, startPoint y: 267, endPoint x: 83, endPoint y: 262, distance: 61.2
click at [83, 262] on div "4504413136" at bounding box center [116, 267] width 82 height 13
copy div "4504413136"
click at [1519, 98] on icon "botão de ícone" at bounding box center [1522, 96] width 10 height 10
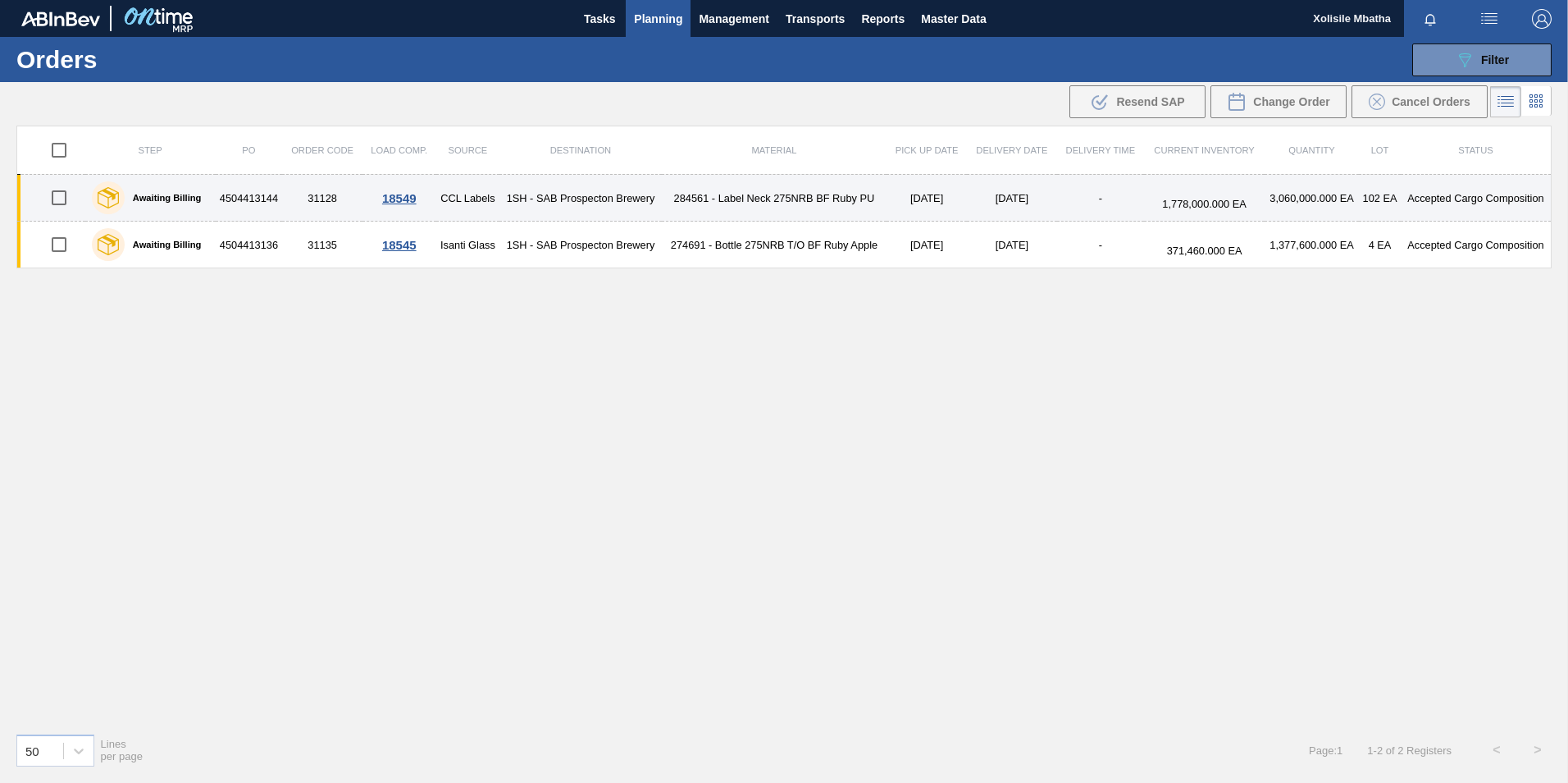
click at [398, 199] on div "18549" at bounding box center [399, 198] width 69 height 14
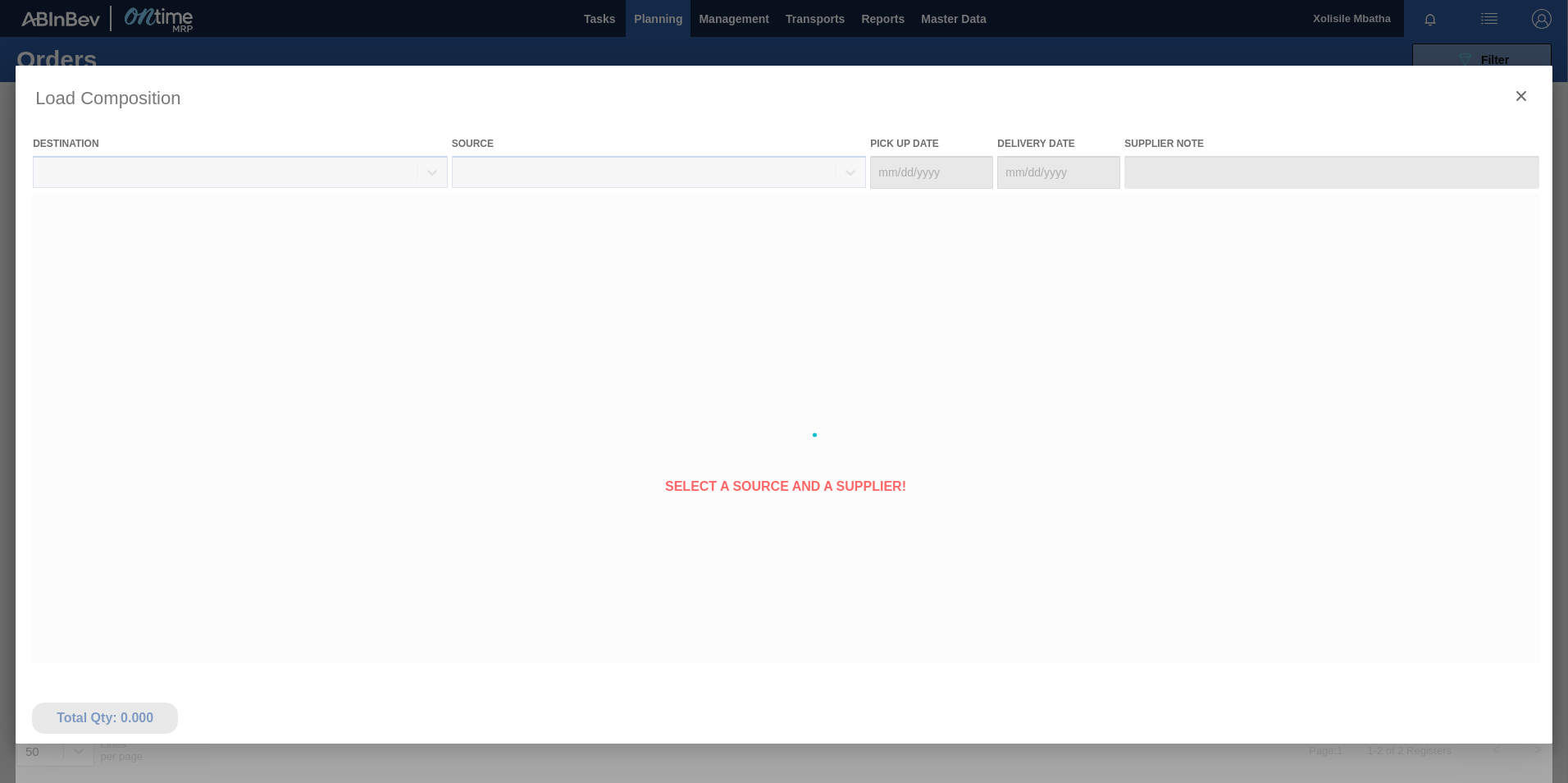
type Date "[DATE]"
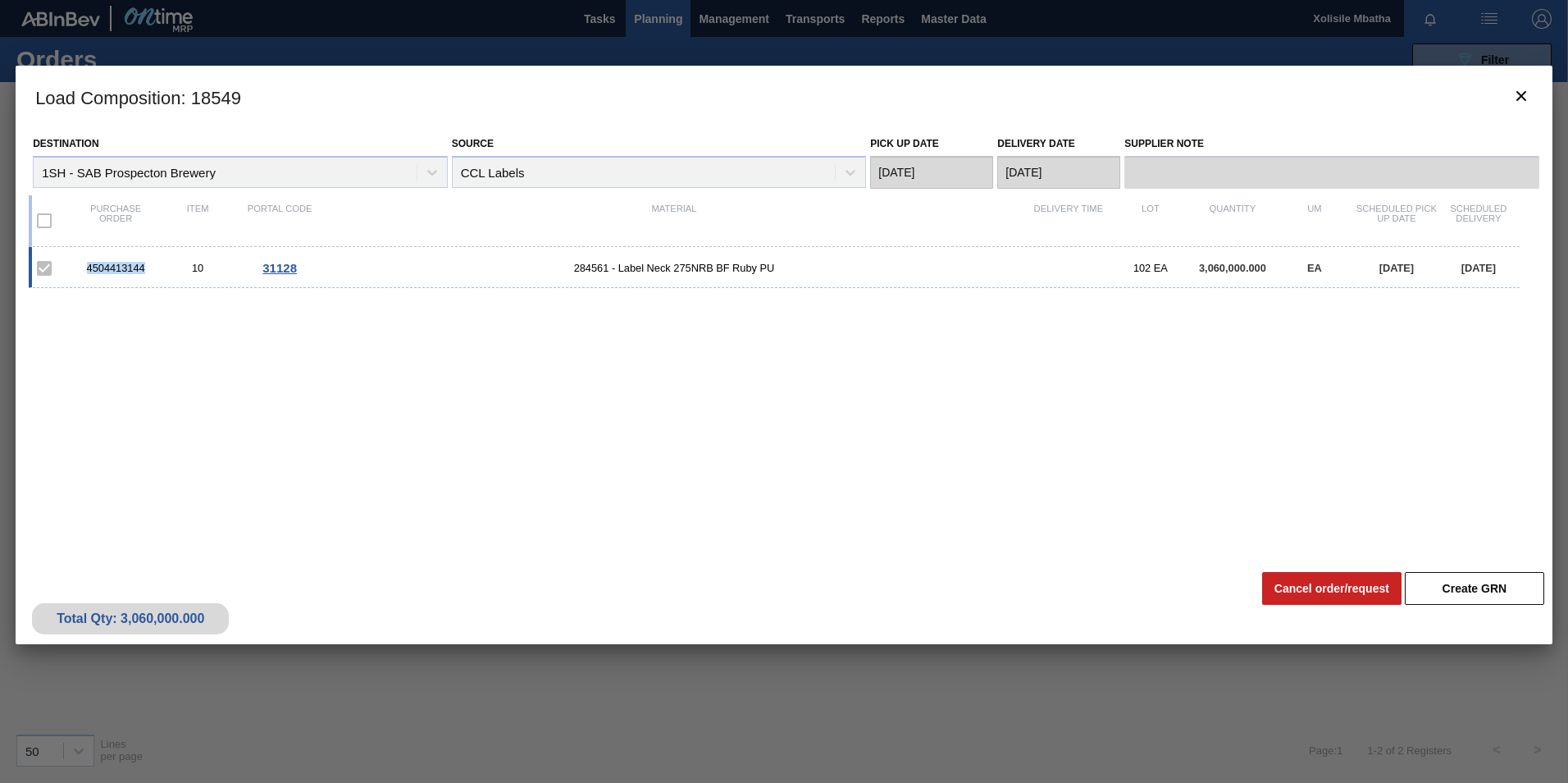
drag, startPoint x: 147, startPoint y: 267, endPoint x: 79, endPoint y: 261, distance: 68.3
click at [79, 261] on div "4504413144 10 31128 284561 - Label Neck 275NRB BF Ruby PU 102 EA 3,060,000.000 …" at bounding box center [774, 267] width 1491 height 41
copy div "4504413144"
